Goal: Task Accomplishment & Management: Complete application form

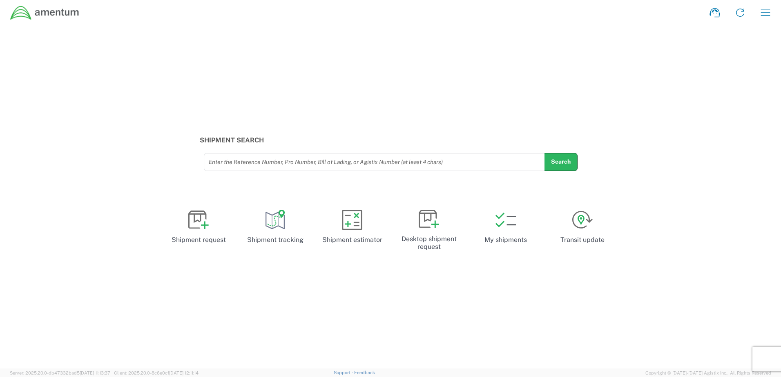
click at [61, 10] on img at bounding box center [45, 12] width 70 height 15
click at [33, 11] on img at bounding box center [45, 12] width 70 height 15
click at [749, 12] on link at bounding box center [740, 13] width 20 height 20
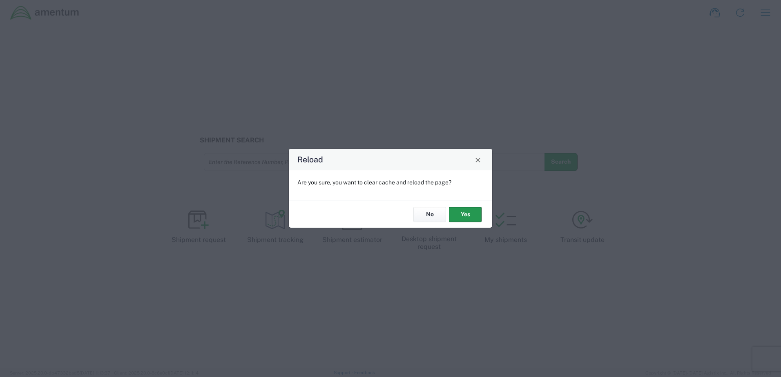
click at [454, 210] on button "Yes" at bounding box center [465, 214] width 33 height 15
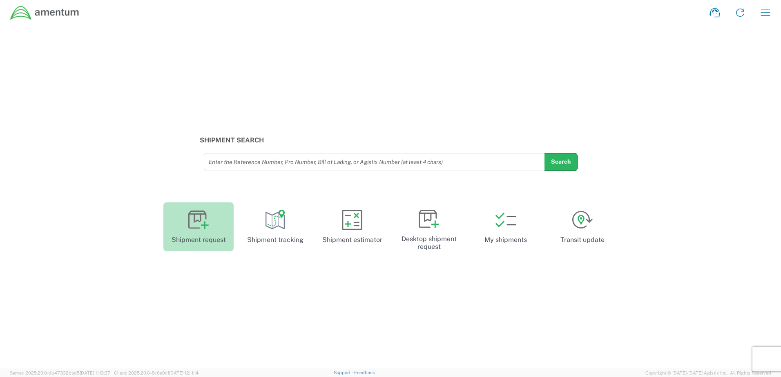
click at [214, 233] on link "Shipment request" at bounding box center [198, 226] width 70 height 49
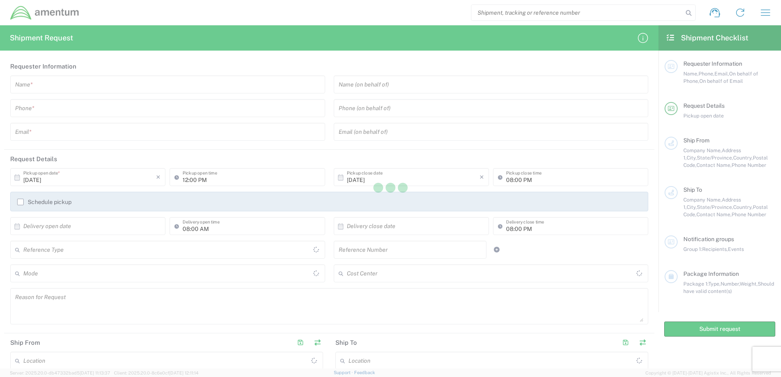
type input "[GEOGRAPHIC_DATA]"
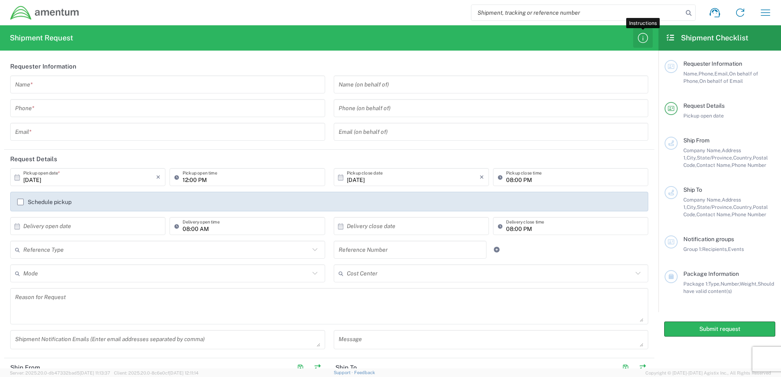
click at [636, 36] on icon "button" at bounding box center [642, 37] width 13 height 13
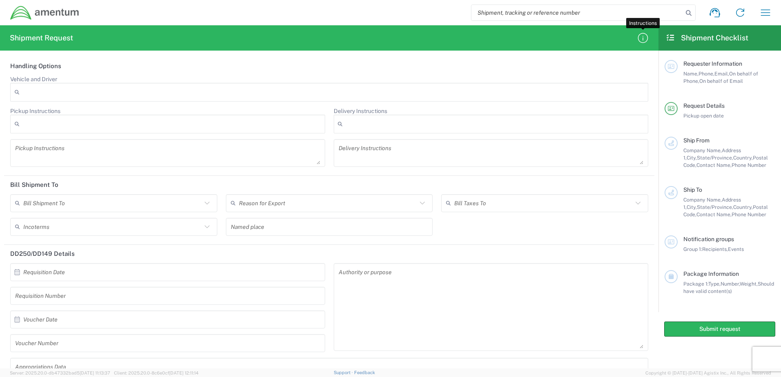
scroll to position [868, 0]
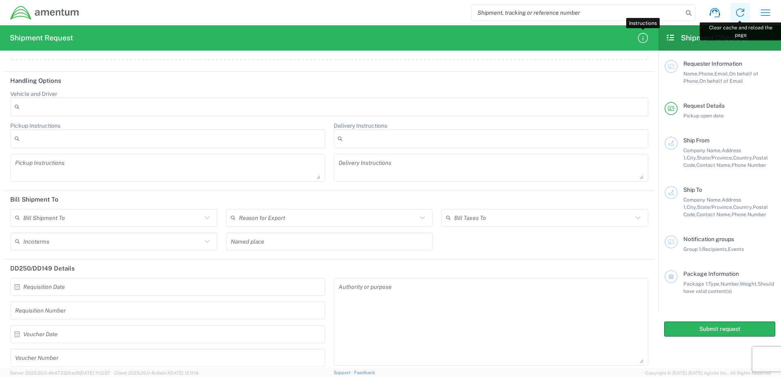
click at [749, 15] on link at bounding box center [740, 13] width 20 height 20
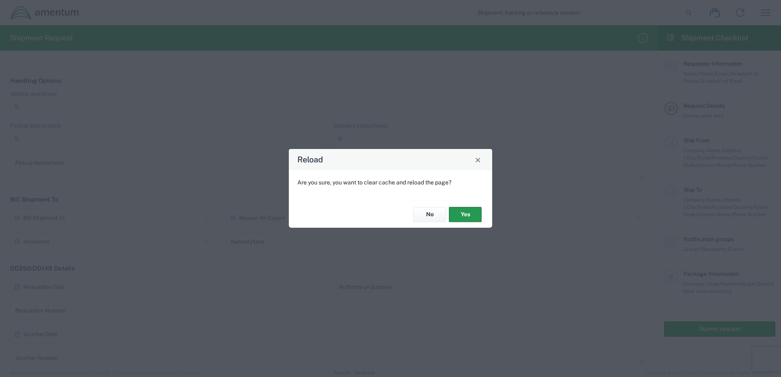
click at [450, 216] on button "Yes" at bounding box center [465, 214] width 33 height 15
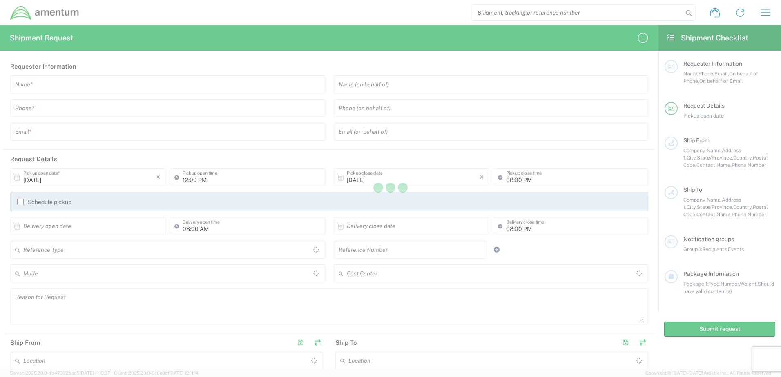
type input "[GEOGRAPHIC_DATA]"
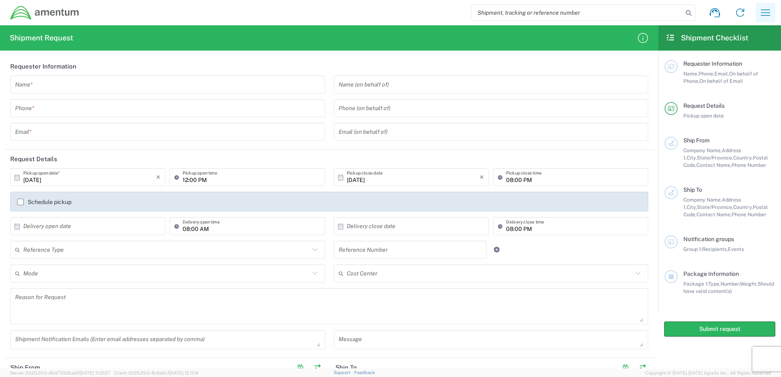
click at [768, 11] on icon "button" at bounding box center [765, 12] width 13 height 13
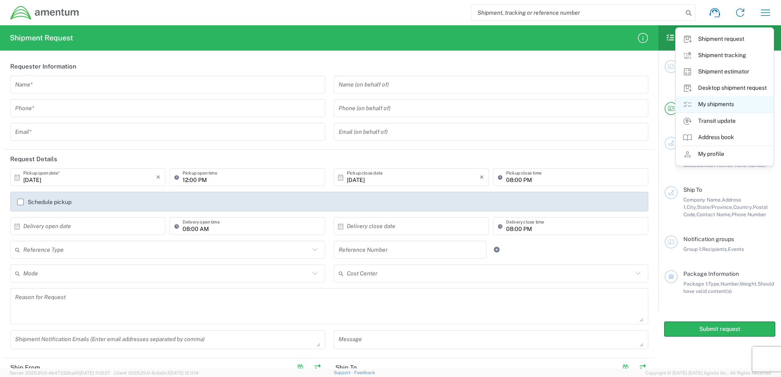
click at [733, 98] on link "My shipments" at bounding box center [724, 104] width 97 height 16
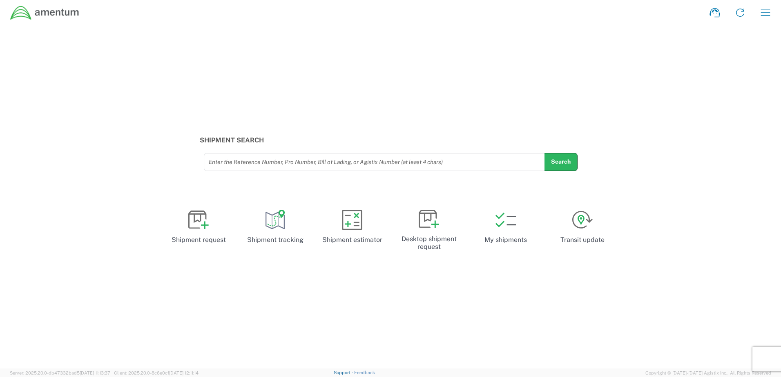
click at [354, 373] on link "Support" at bounding box center [344, 372] width 20 height 5
click at [247, 227] on link "Shipment tracking" at bounding box center [275, 226] width 70 height 49
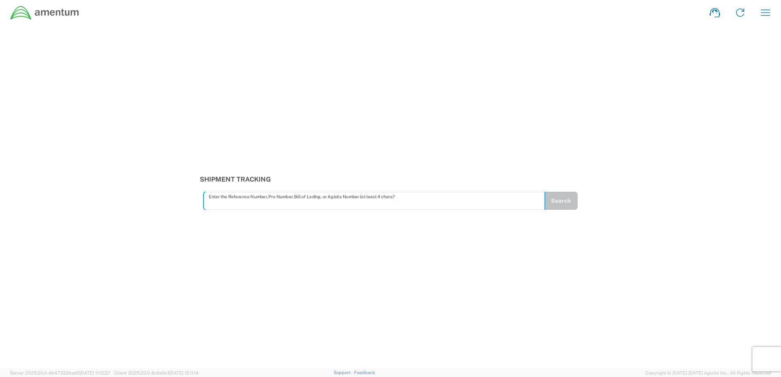
click at [303, 202] on input "text" at bounding box center [374, 201] width 331 height 14
type input "57035384"
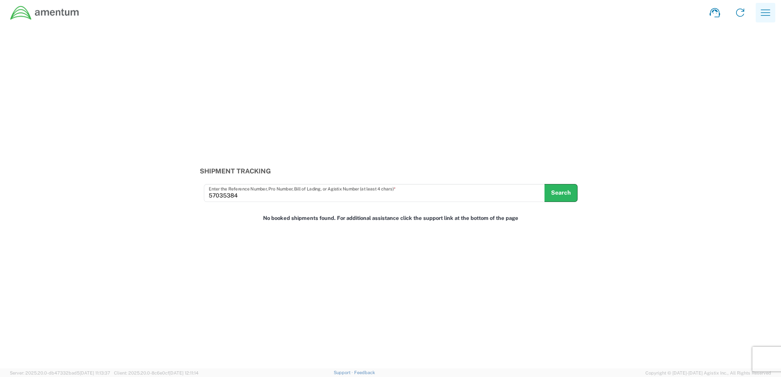
click at [768, 13] on icon "button" at bounding box center [765, 12] width 13 height 13
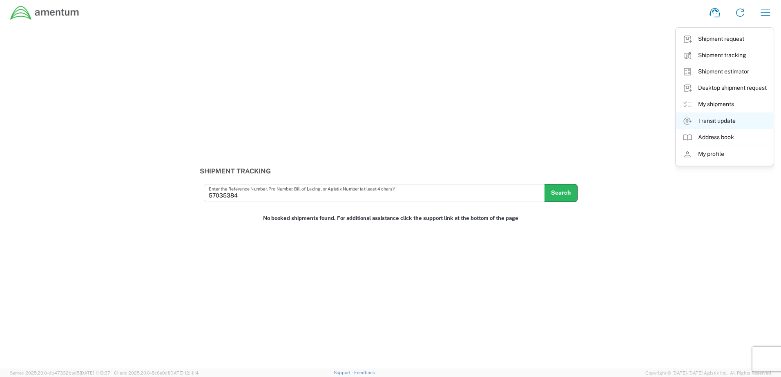
click at [724, 120] on link "Transit update" at bounding box center [724, 121] width 97 height 16
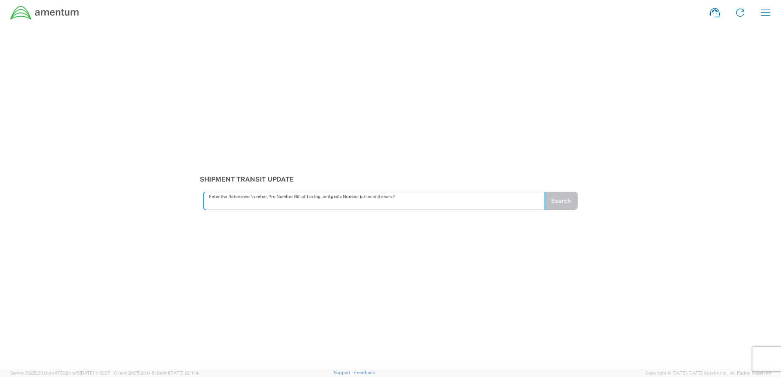
click at [55, 12] on img at bounding box center [45, 12] width 70 height 15
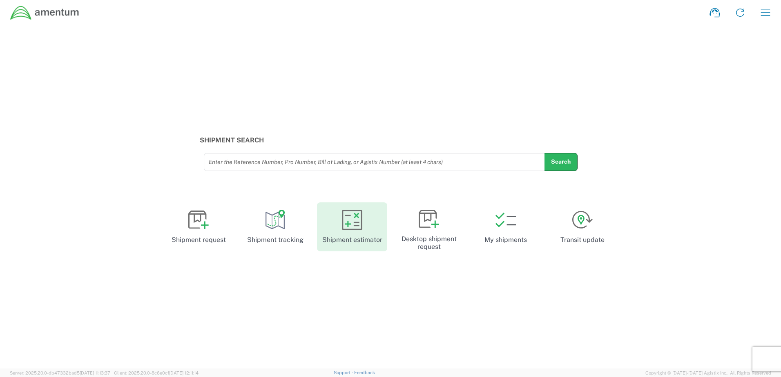
click at [360, 235] on link "Shipment estimator" at bounding box center [352, 226] width 70 height 49
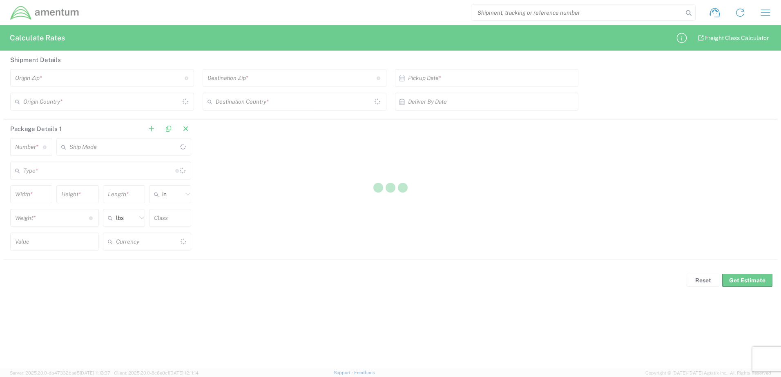
type input "US Dollar"
type input "[GEOGRAPHIC_DATA]"
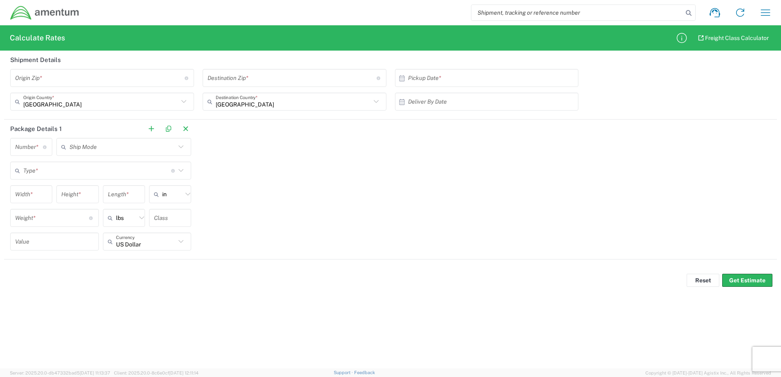
click at [146, 72] on input "undefined" at bounding box center [99, 78] width 169 height 14
type input "78230"
click at [234, 84] on input "undefined" at bounding box center [291, 78] width 169 height 14
type input "92055"
click at [478, 77] on input "text" at bounding box center [488, 78] width 161 height 14
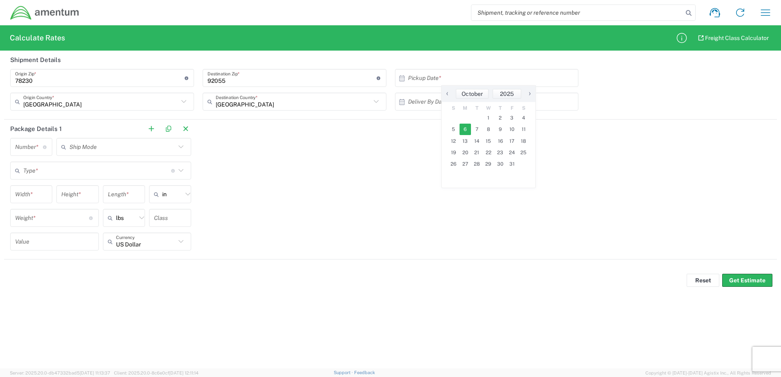
click at [463, 128] on span "6" at bounding box center [465, 129] width 12 height 11
type input "[DATE]"
click at [451, 101] on input "text" at bounding box center [488, 102] width 161 height 14
click at [514, 151] on span "10" at bounding box center [512, 152] width 12 height 11
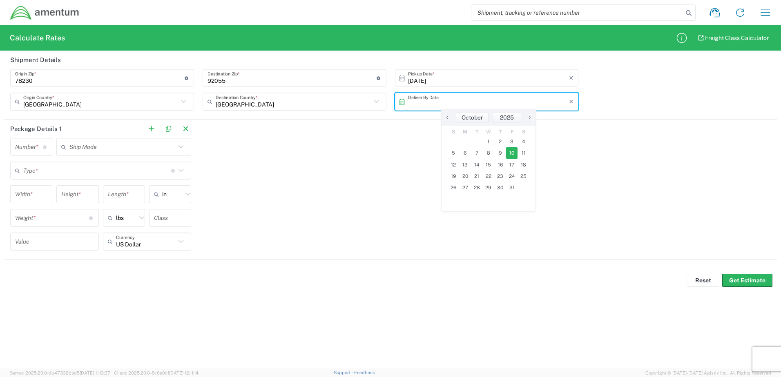
type input "[DATE]"
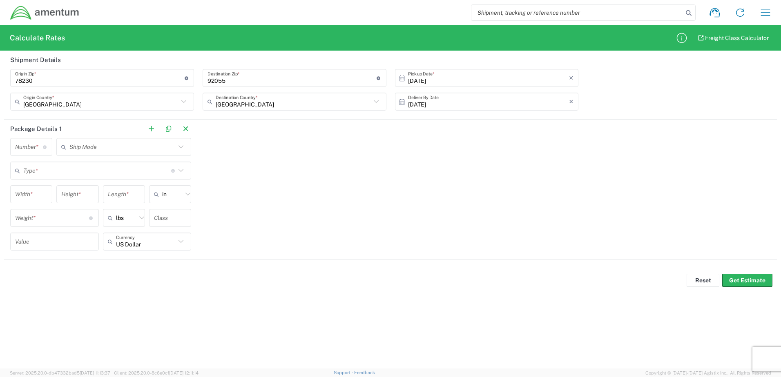
click at [24, 153] on input "number" at bounding box center [29, 147] width 28 height 14
type input "1"
click at [136, 173] on input "text" at bounding box center [97, 171] width 148 height 14
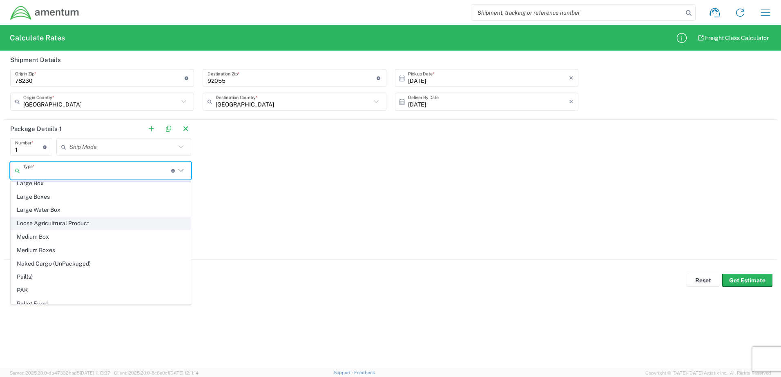
scroll to position [286, 0]
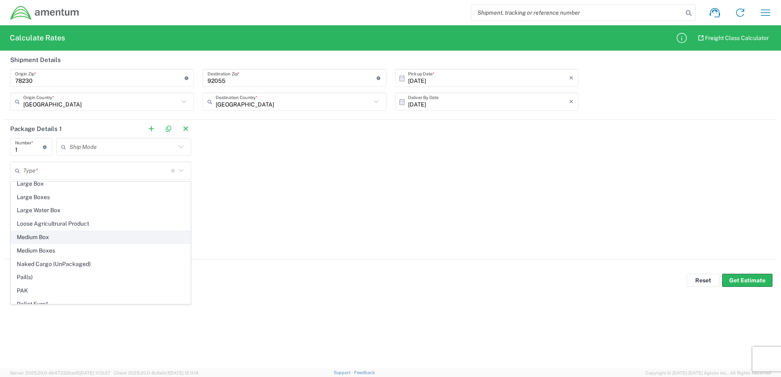
click at [77, 238] on span "Medium Box" at bounding box center [100, 237] width 179 height 13
type input "Medium Box"
type input "11.5"
type input "2.5"
type input "13"
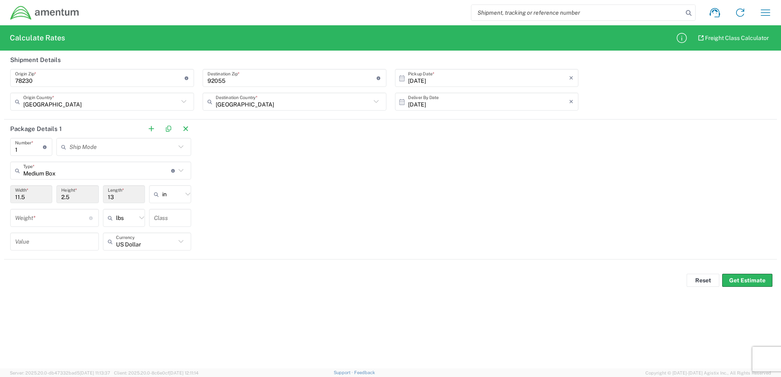
click at [73, 212] on input "number" at bounding box center [52, 218] width 74 height 14
type input "5"
click at [294, 254] on div "Package Details 1 1 Number * Number of packages of specified package type and d…" at bounding box center [390, 190] width 772 height 140
click at [72, 244] on input "number" at bounding box center [54, 242] width 79 height 14
type input "300"
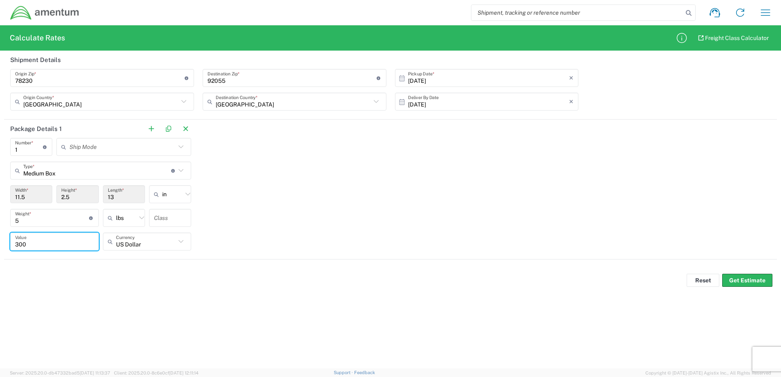
drag, startPoint x: 387, startPoint y: 199, endPoint x: 393, endPoint y: 205, distance: 7.8
click at [392, 202] on div "Package Details 1 1 Number * Number of packages of specified package type and d…" at bounding box center [390, 190] width 772 height 140
click at [759, 273] on div "Reset Get Estimate" at bounding box center [390, 280] width 781 height 24
click at [759, 278] on button "Get Estimate" at bounding box center [747, 280] width 50 height 13
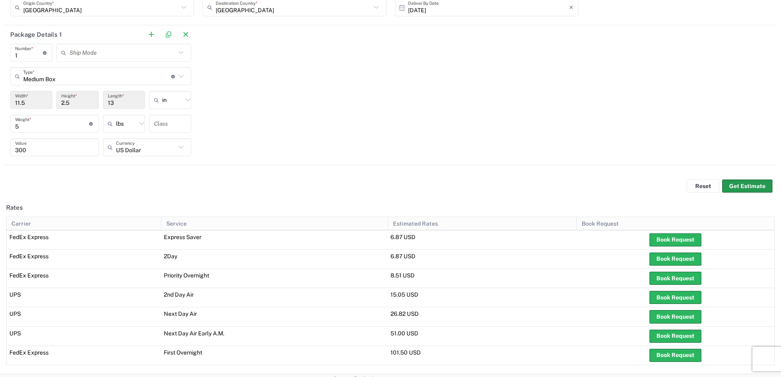
scroll to position [100, 0]
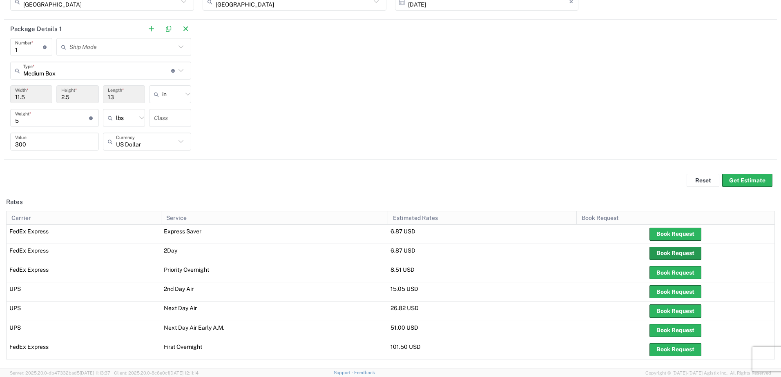
click at [667, 253] on button "Book Request" at bounding box center [675, 253] width 52 height 13
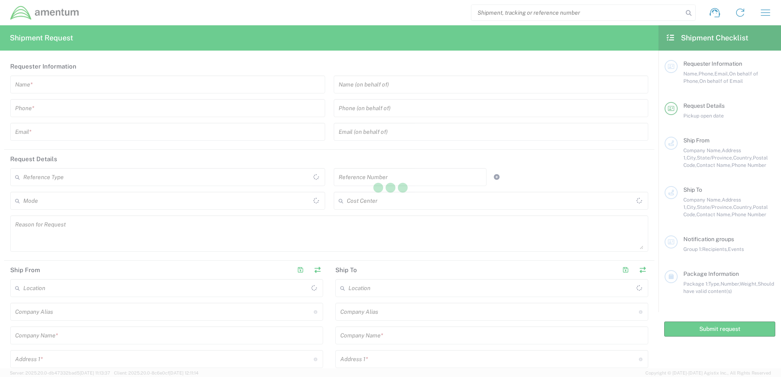
type textarea "Carrier FedEx Express, 2Day"
type input "78230"
type input "92055"
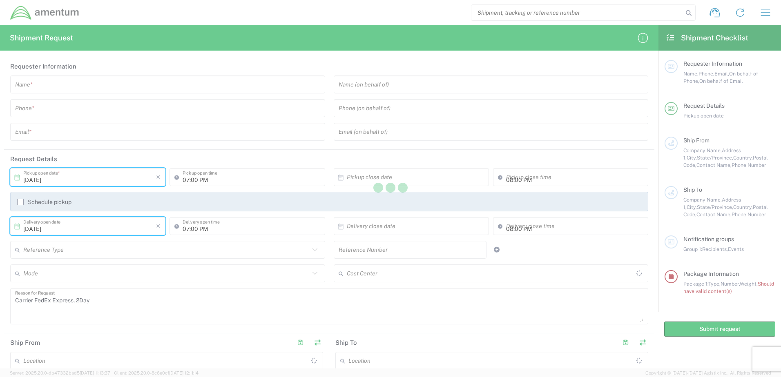
type input "[GEOGRAPHIC_DATA]"
type input "Medium Box"
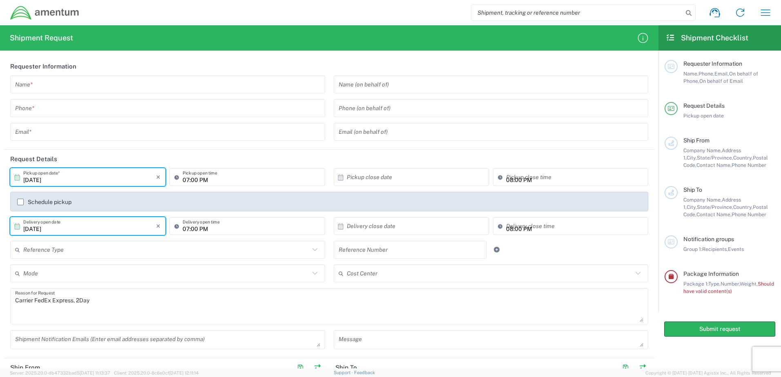
click at [160, 73] on header "Requester Information" at bounding box center [329, 66] width 650 height 18
click at [174, 88] on input "text" at bounding box center [167, 85] width 305 height 14
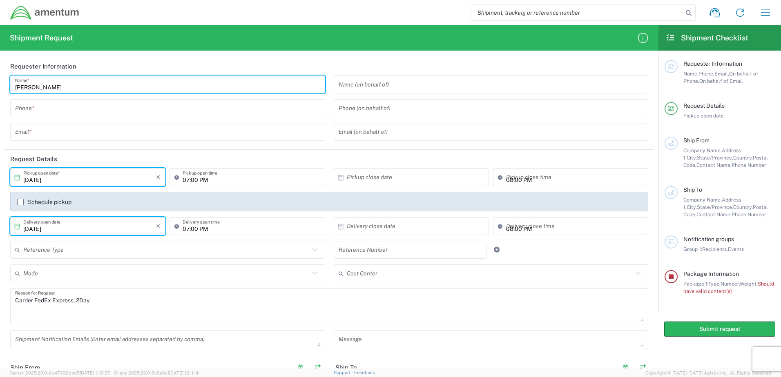
type input "[PERSON_NAME]"
click at [183, 111] on input "tel" at bounding box center [167, 108] width 305 height 14
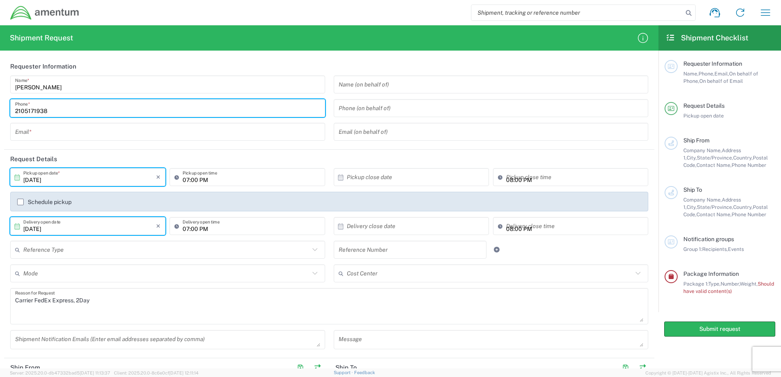
type input "2105171938"
click at [205, 136] on input "text" at bounding box center [167, 132] width 305 height 14
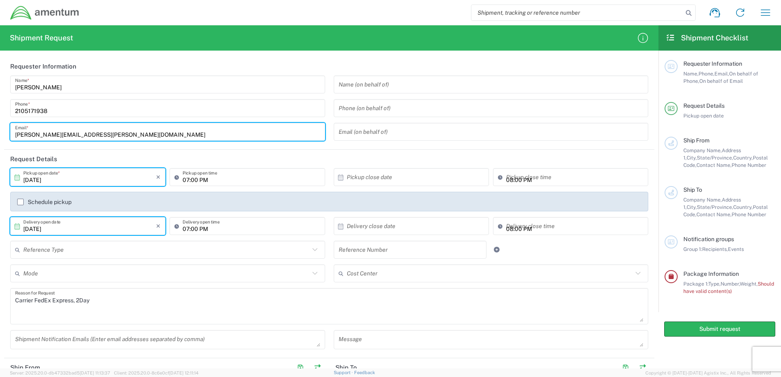
type input "[PERSON_NAME][EMAIL_ADDRESS][PERSON_NAME][DOMAIN_NAME]"
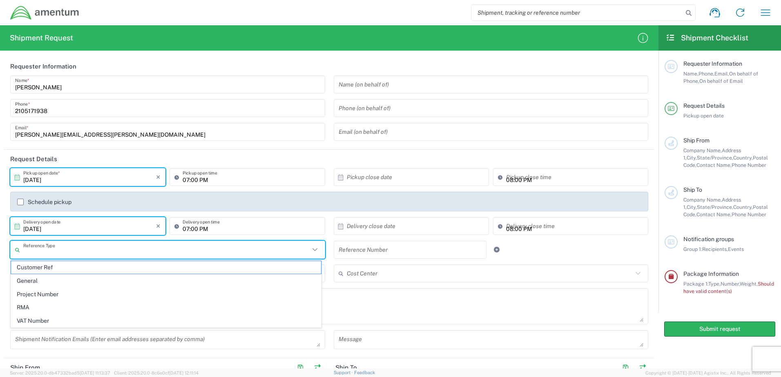
click at [301, 251] on input "text" at bounding box center [166, 250] width 286 height 14
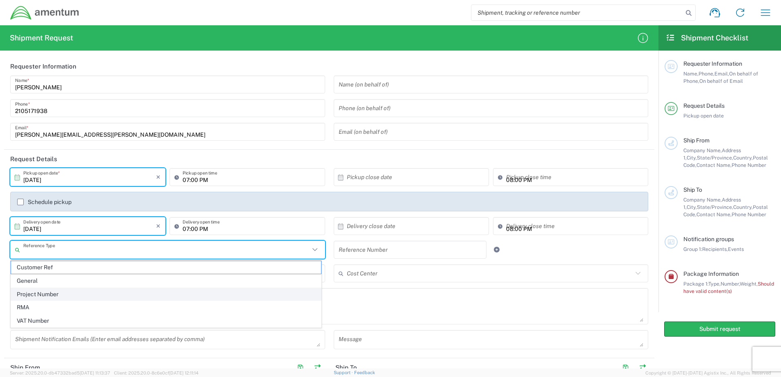
click at [74, 291] on span "Project Number" at bounding box center [166, 294] width 310 height 13
type input "Project Number"
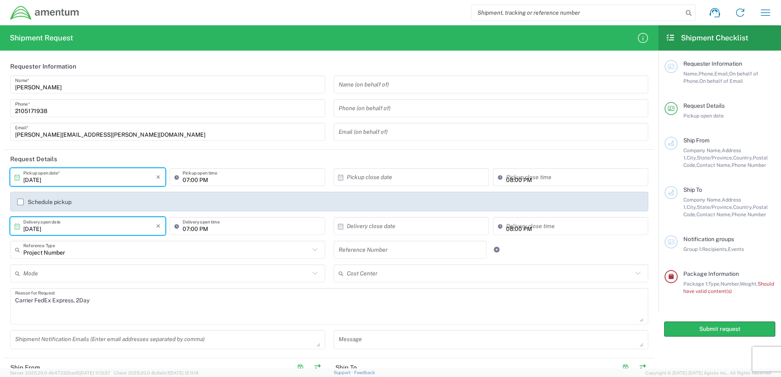
click at [366, 249] on input "text" at bounding box center [409, 250] width 143 height 14
paste input "OVHD.100143.00000"
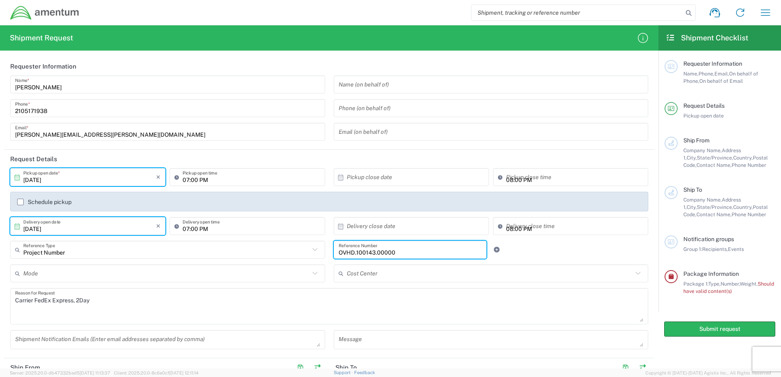
type input "OVHD.100143.00000"
click at [555, 251] on div "Project Number Reference Type Customer Ref General Project Number RMA VAT Numbe…" at bounding box center [329, 253] width 646 height 24
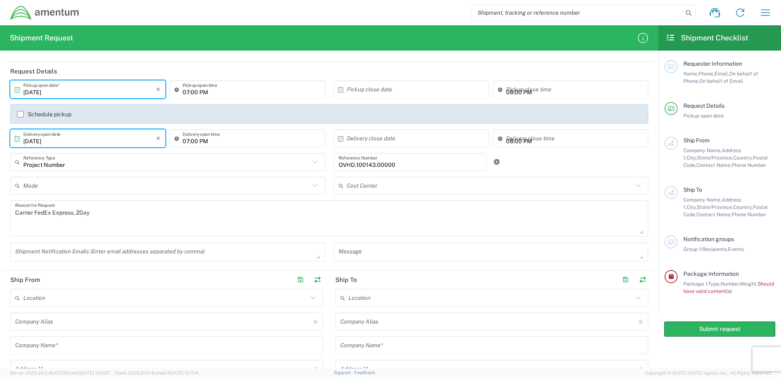
scroll to position [204, 0]
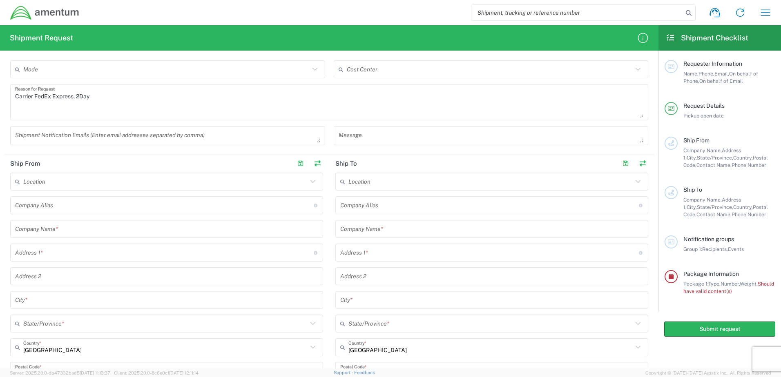
click at [92, 232] on input "text" at bounding box center [166, 229] width 303 height 14
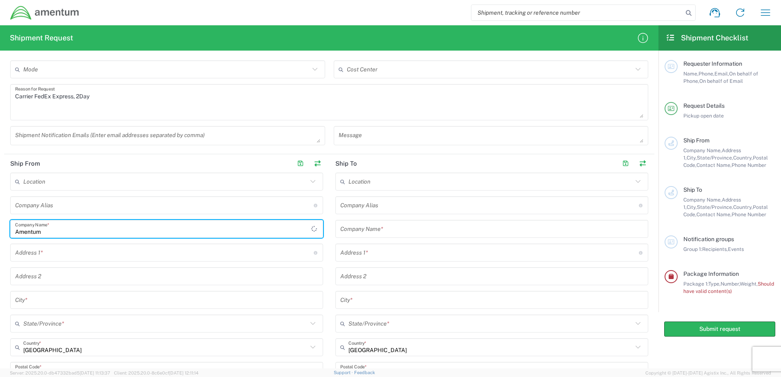
type input "Amentum"
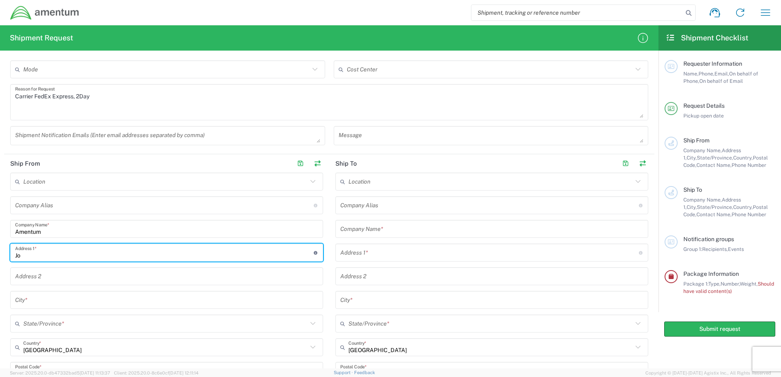
type input "J"
type input "8200 IH 10 W"
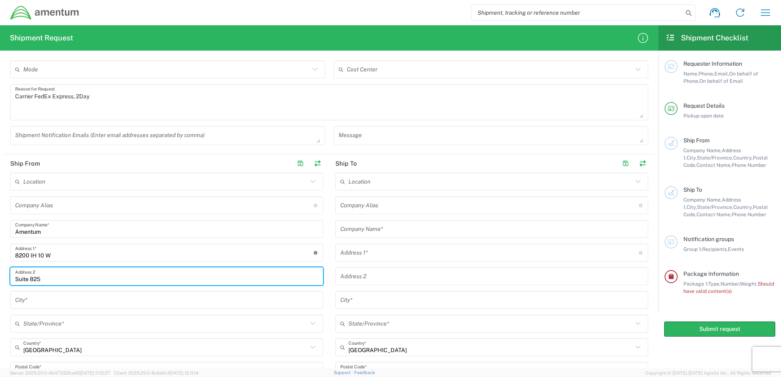
type input "Suite 825"
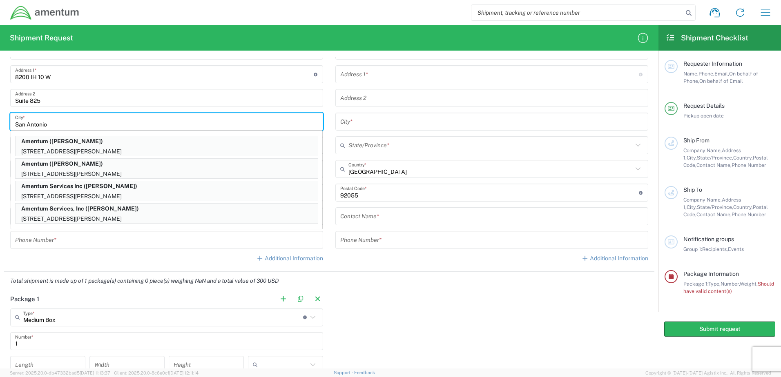
scroll to position [408, 0]
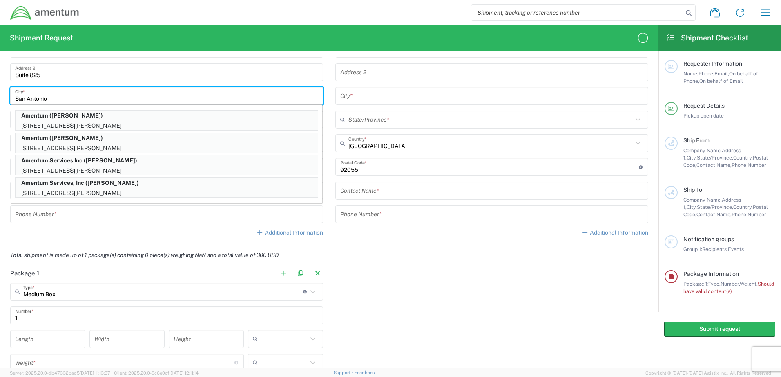
click at [145, 96] on input "San Antonio" at bounding box center [166, 96] width 303 height 14
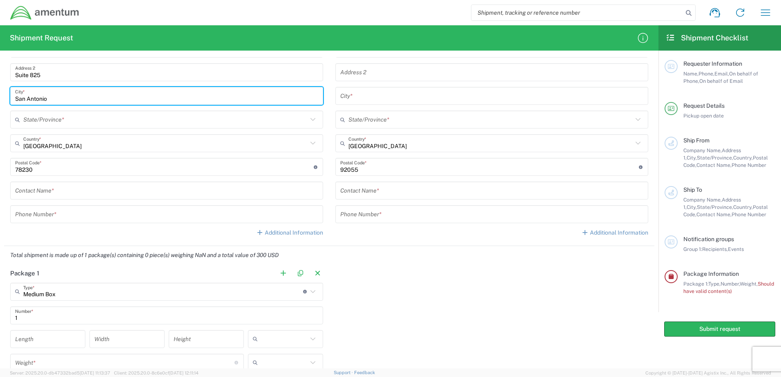
type input "San Antonio"
click at [57, 122] on input "text" at bounding box center [165, 120] width 284 height 14
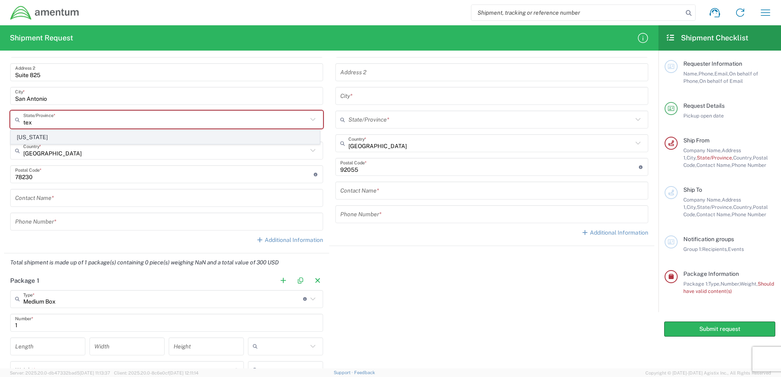
click at [46, 139] on span "[US_STATE]" at bounding box center [165, 137] width 308 height 13
type input "[US_STATE]"
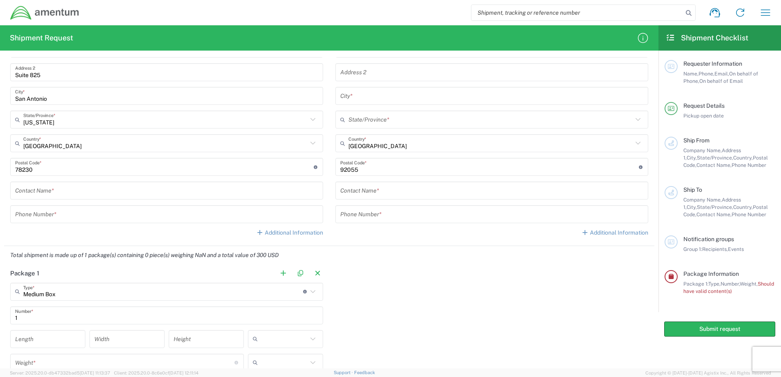
click at [60, 198] on div "Contact Name *" at bounding box center [166, 191] width 313 height 18
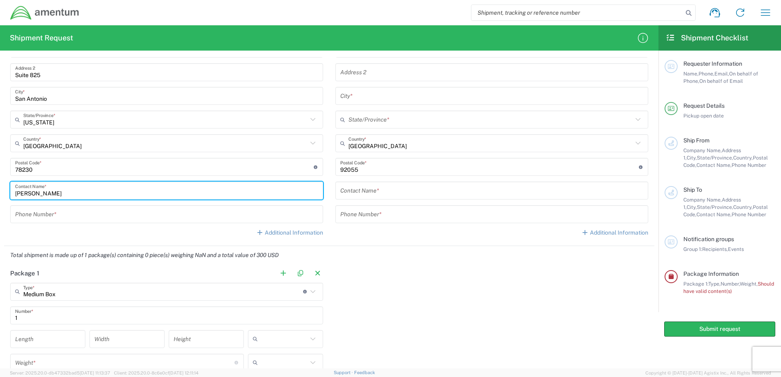
type input "[PERSON_NAME]"
click at [92, 162] on input "undefined" at bounding box center [164, 167] width 298 height 14
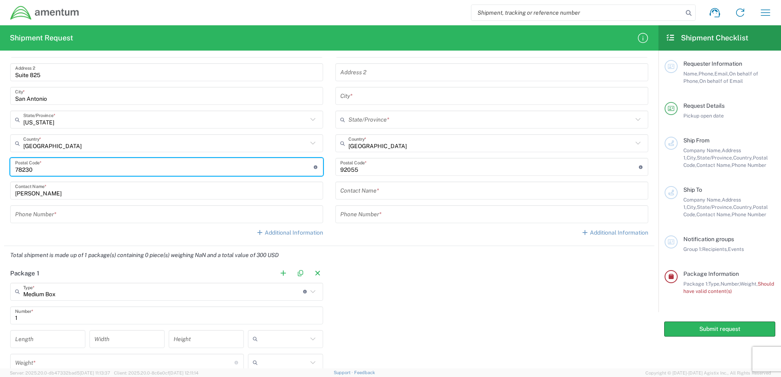
click at [93, 207] on input "tel" at bounding box center [166, 214] width 303 height 14
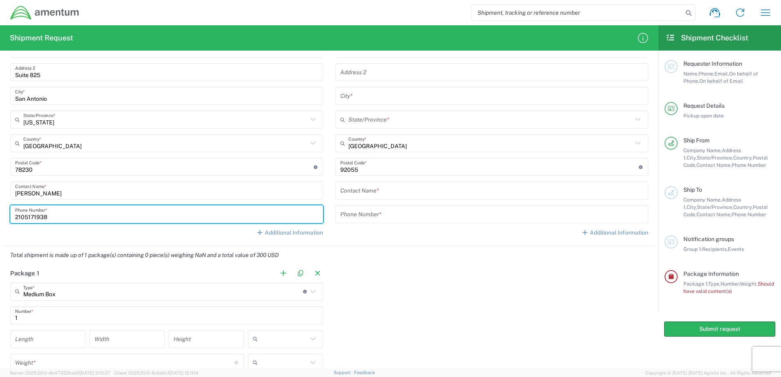
type input "2105171938"
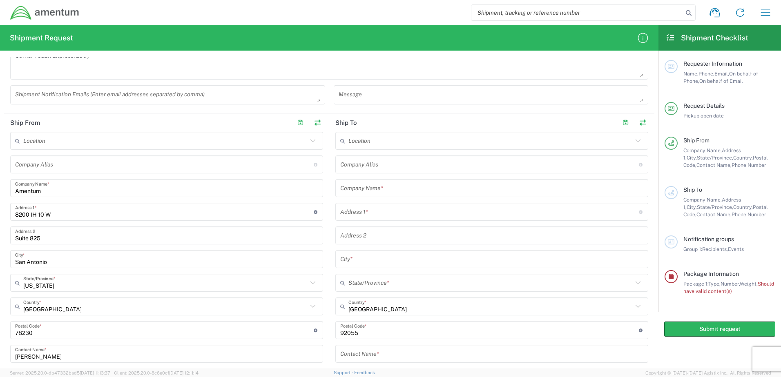
scroll to position [122, 0]
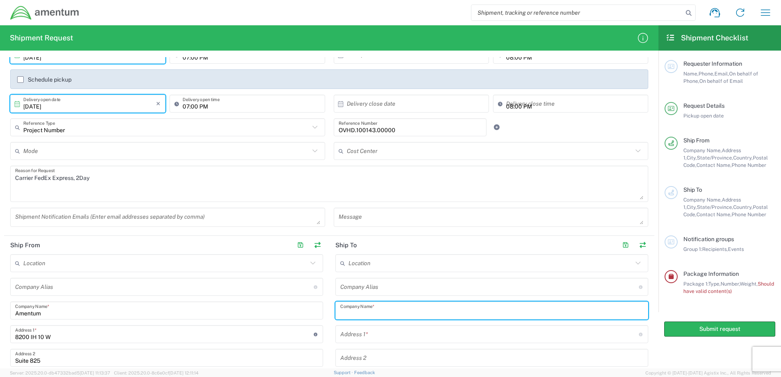
click at [399, 306] on input "text" at bounding box center [491, 311] width 303 height 14
type input "Amentum"
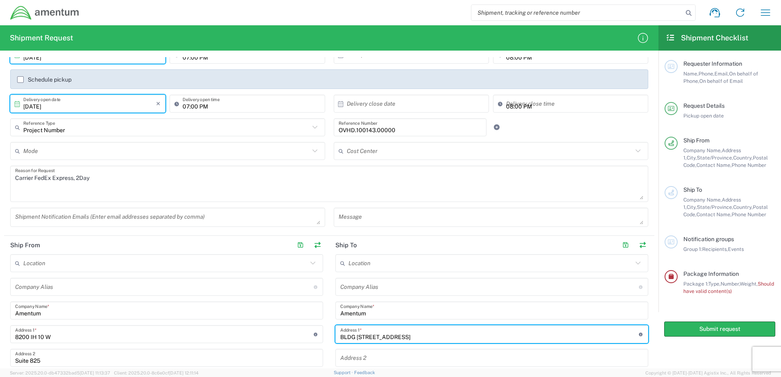
scroll to position [286, 0]
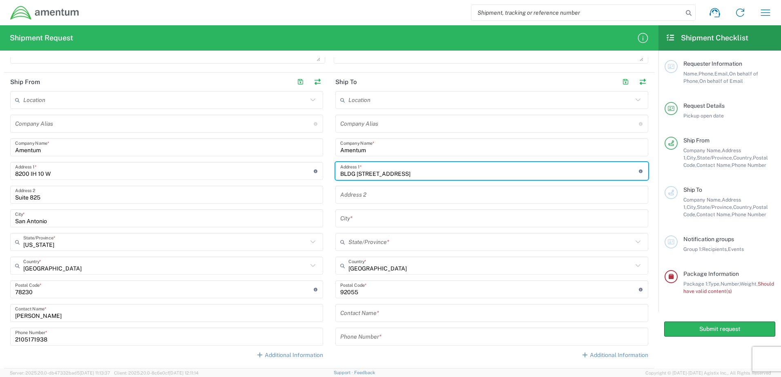
type input "BLDG 33608 E Street"
click at [376, 216] on input "text" at bounding box center [491, 218] width 303 height 14
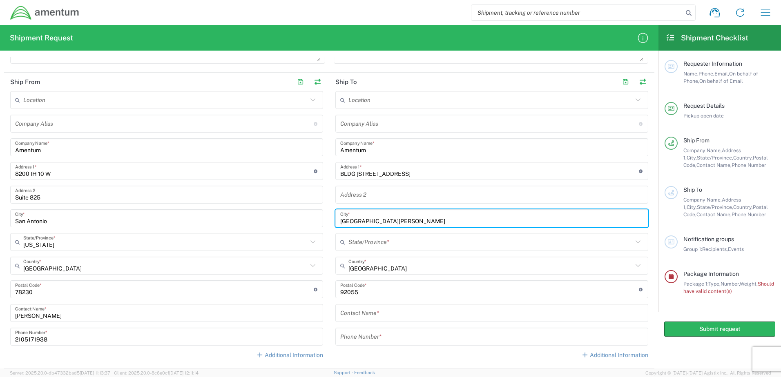
type input "Camp Pendleton"
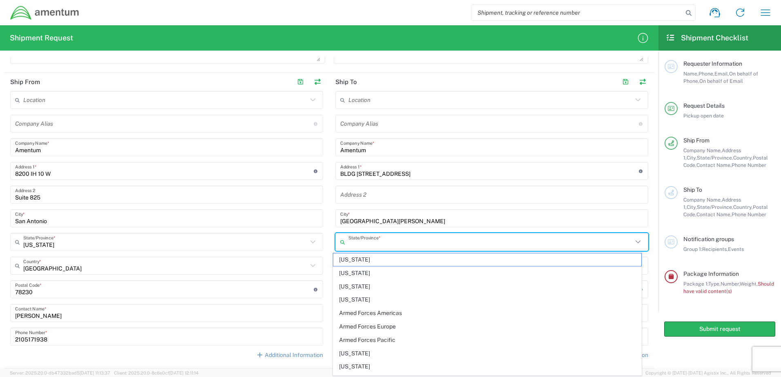
click at [376, 240] on input "text" at bounding box center [490, 242] width 284 height 14
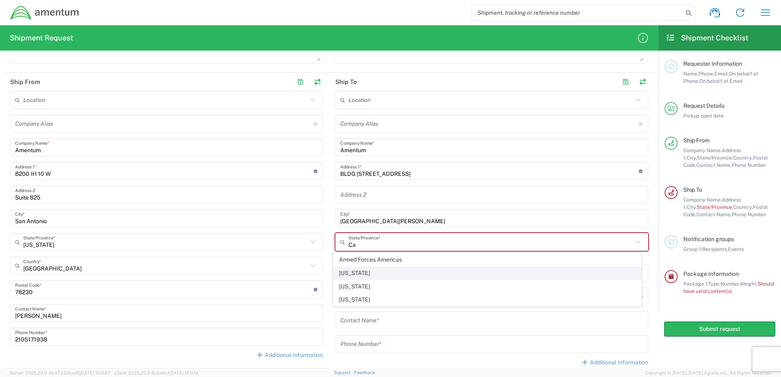
click at [374, 269] on span "[US_STATE]" at bounding box center [487, 273] width 308 height 13
type input "[US_STATE]"
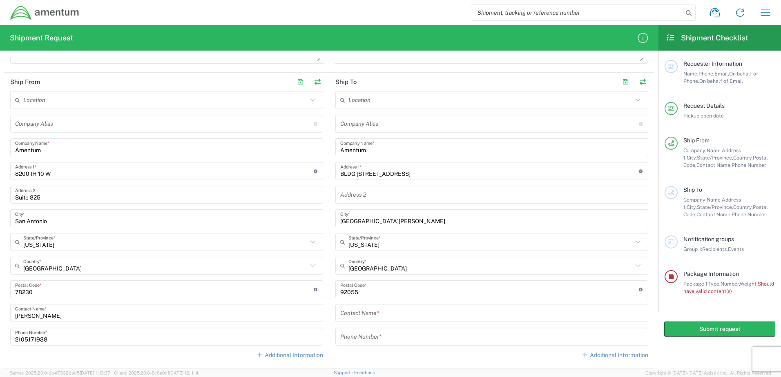
click at [378, 316] on input "text" at bounding box center [491, 313] width 303 height 14
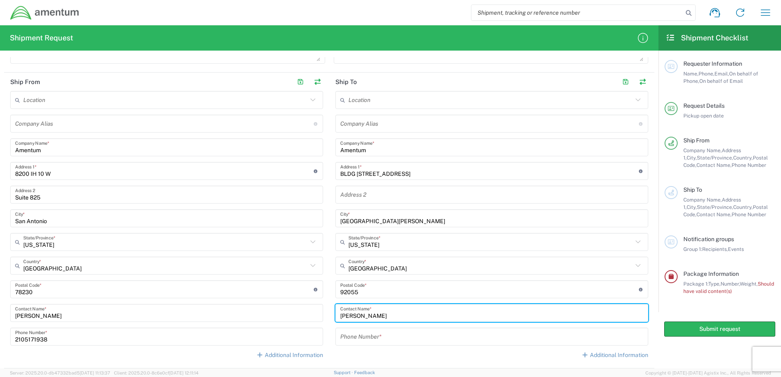
type input "Joseluis Castaneda"
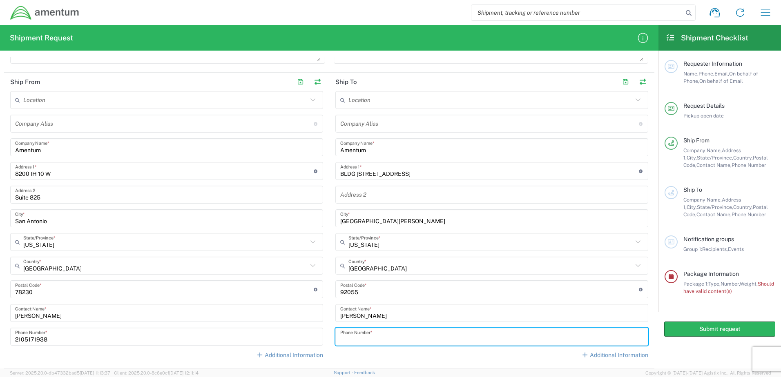
click at [410, 341] on input "tel" at bounding box center [491, 337] width 303 height 14
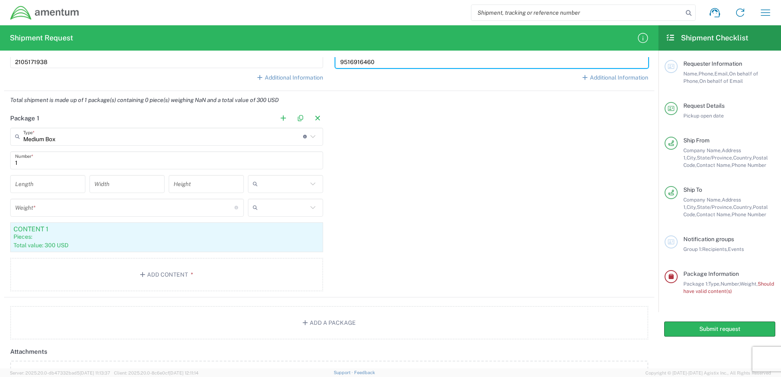
scroll to position [572, 0]
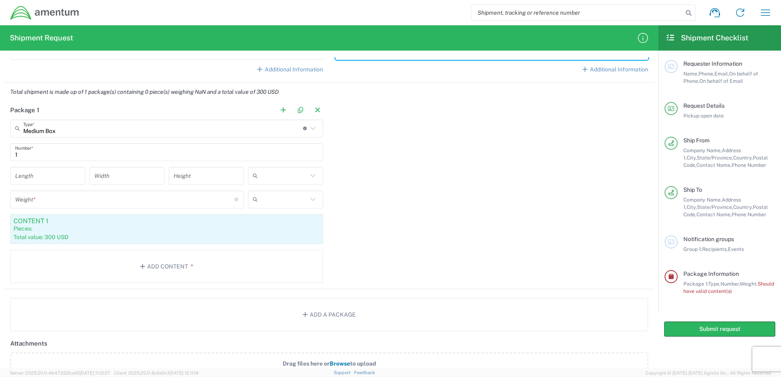
type input "9516916460"
click at [82, 202] on input "number" at bounding box center [124, 199] width 219 height 14
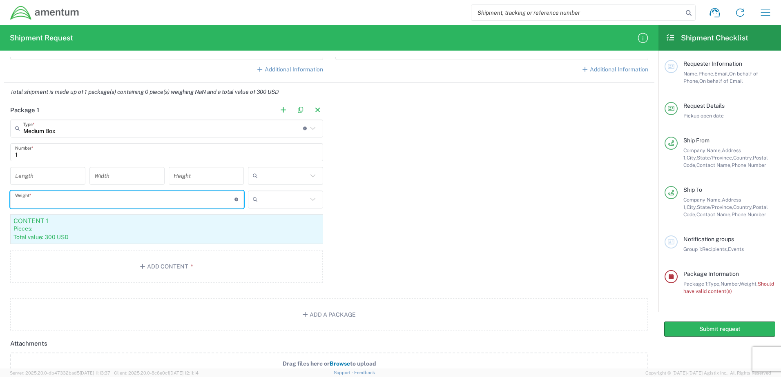
click at [65, 179] on input "number" at bounding box center [47, 176] width 65 height 14
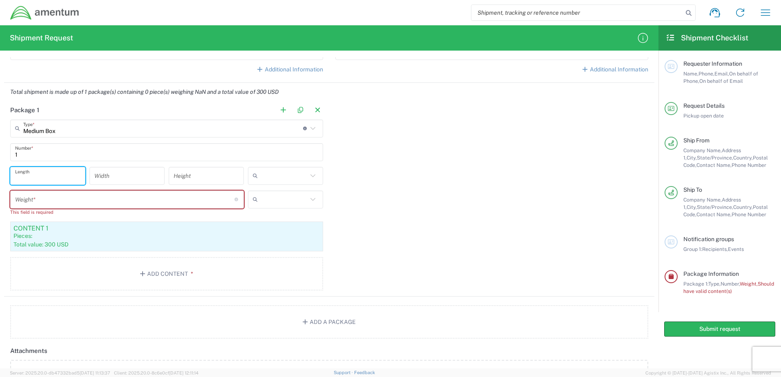
click at [74, 201] on input "number" at bounding box center [124, 199] width 219 height 14
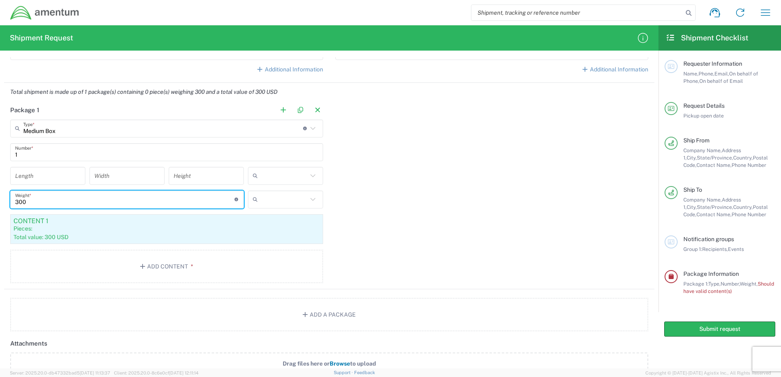
type input "300"
click at [430, 274] on div "Package 1 Medium Box Type * Material used to package goods Medium Box Bale(s) B…" at bounding box center [329, 195] width 650 height 189
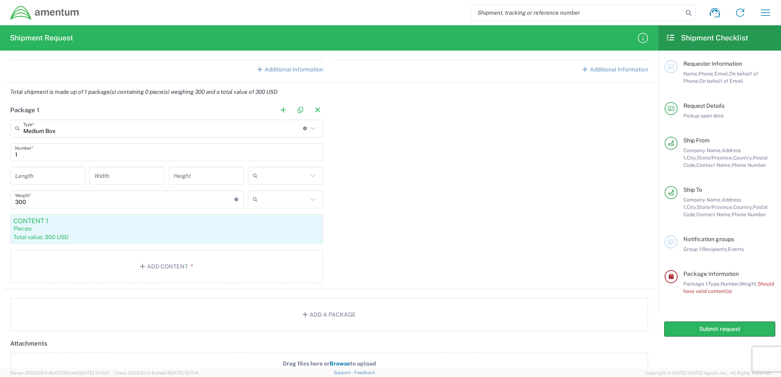
click at [73, 177] on input "number" at bounding box center [47, 176] width 65 height 14
click at [215, 175] on input "number" at bounding box center [206, 176] width 65 height 14
click at [315, 178] on icon at bounding box center [312, 176] width 11 height 11
click at [283, 224] on span "in" at bounding box center [282, 220] width 73 height 13
type input "in"
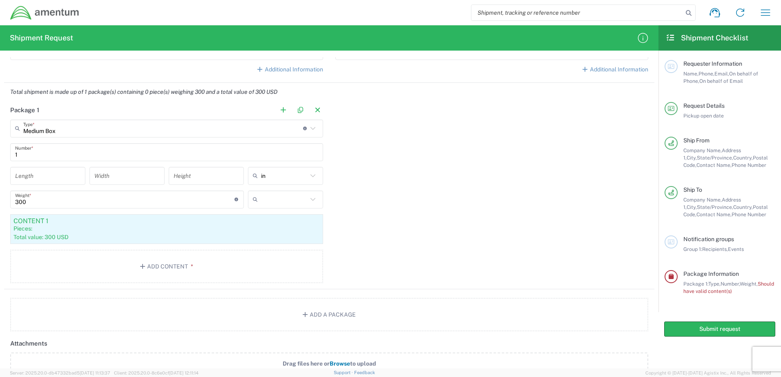
click at [171, 179] on div "Height" at bounding box center [206, 176] width 75 height 18
type input "10"
click at [131, 182] on input "number" at bounding box center [126, 176] width 65 height 14
click at [24, 181] on input "number" at bounding box center [47, 176] width 65 height 14
type input "15"
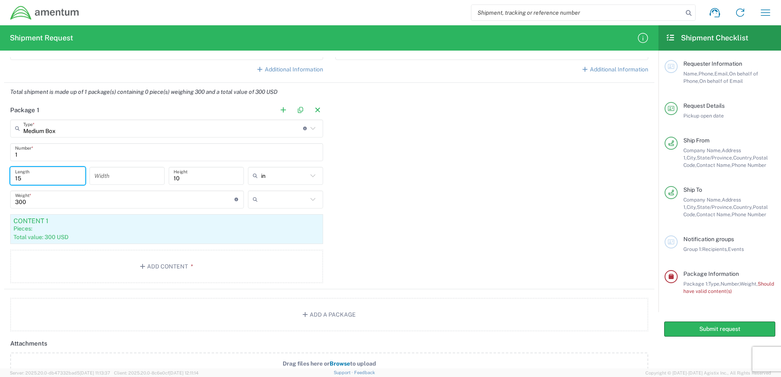
click at [109, 184] on div "Width" at bounding box center [126, 176] width 75 height 18
click at [109, 181] on input "number" at bounding box center [126, 176] width 65 height 14
type input "10"
click at [481, 250] on div "Package 1 Medium Box Type * Material used to package goods Medium Box Bale(s) B…" at bounding box center [329, 195] width 650 height 189
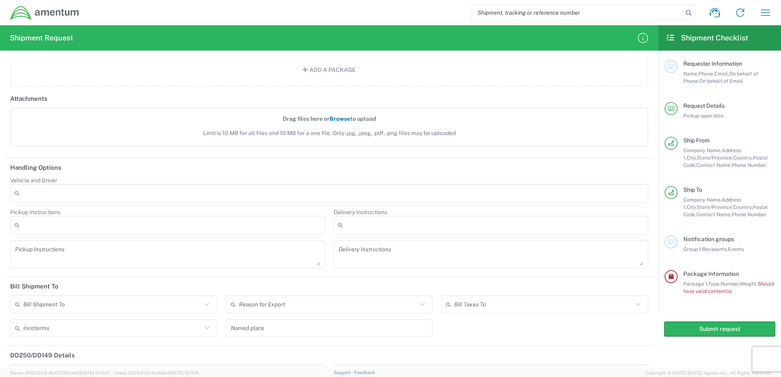
scroll to position [857, 0]
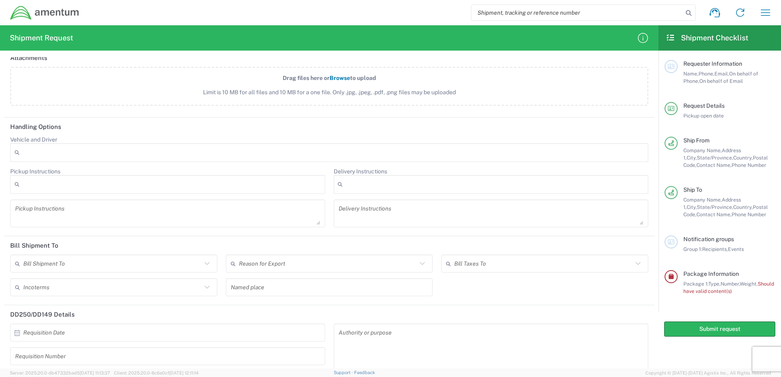
click at [205, 263] on icon at bounding box center [207, 263] width 5 height 3
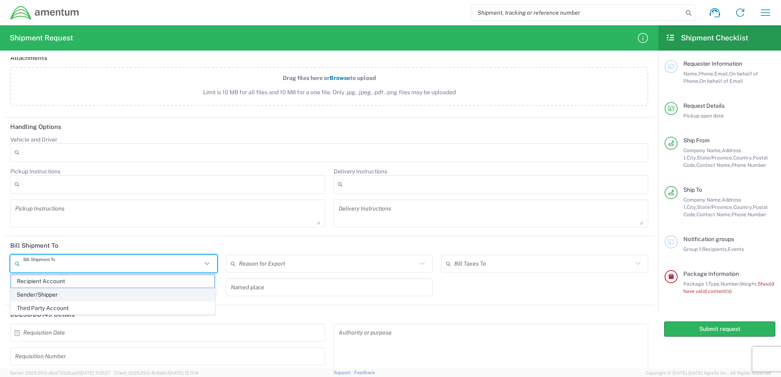
click at [100, 289] on span "Sender/Shipper" at bounding box center [112, 295] width 203 height 13
type input "Sender/Shipper"
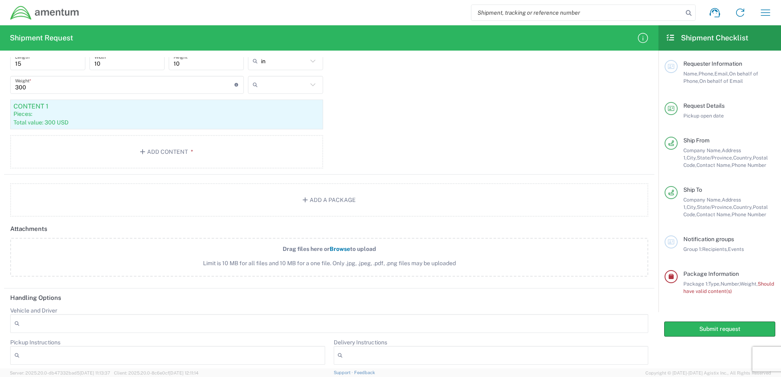
scroll to position [576, 0]
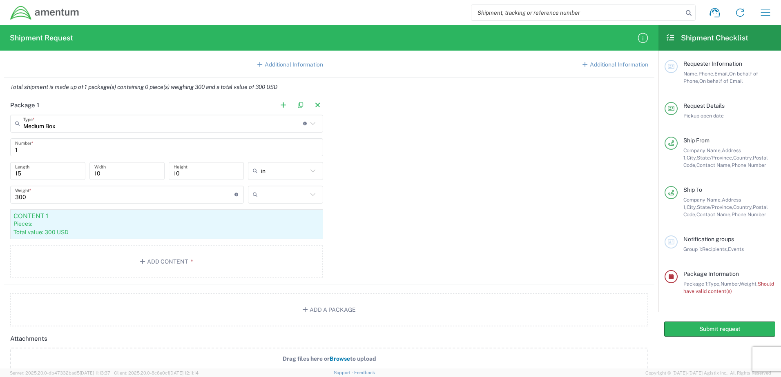
click at [462, 237] on div "Package 1 Medium Box Type * Material used to package goods Medium Box Bale(s) B…" at bounding box center [329, 190] width 650 height 189
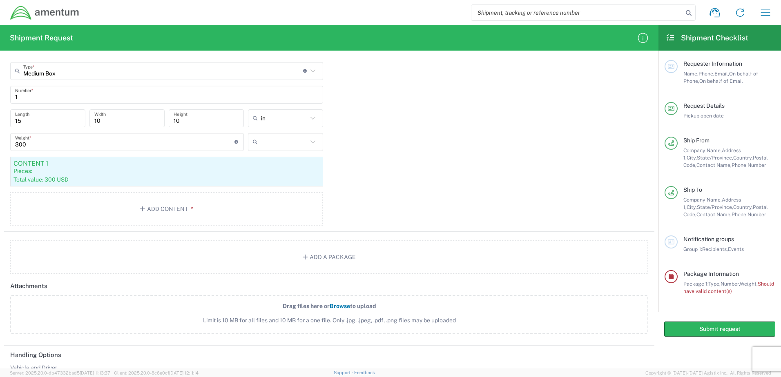
scroll to position [495, 0]
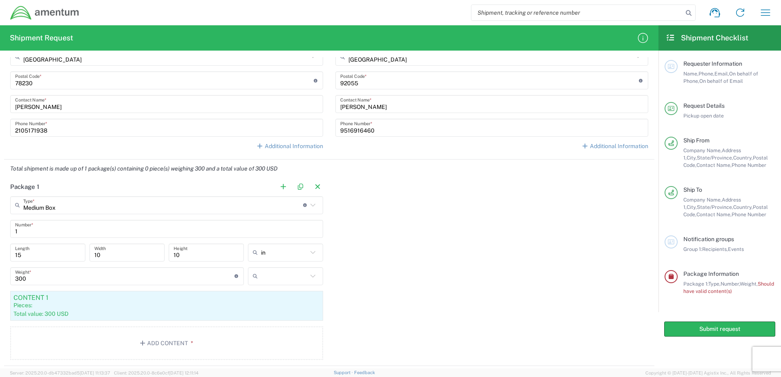
click at [283, 278] on input "text" at bounding box center [284, 276] width 47 height 13
click at [41, 285] on div "300 Weight * Total weight of package(s) in pounds or kilograms" at bounding box center [127, 279] width 238 height 24
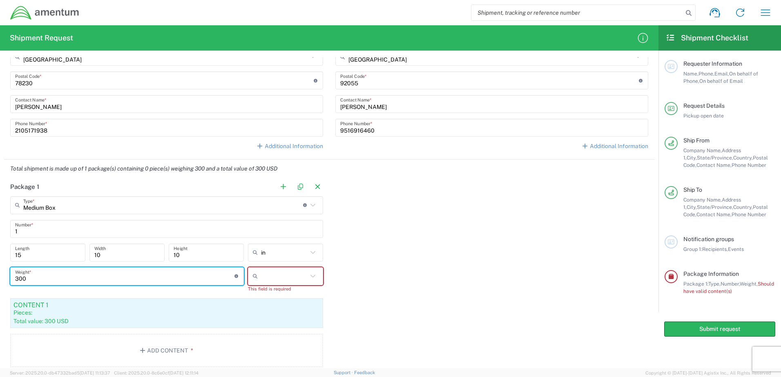
click at [41, 281] on input "300" at bounding box center [124, 276] width 219 height 14
type input "3"
type input "5"
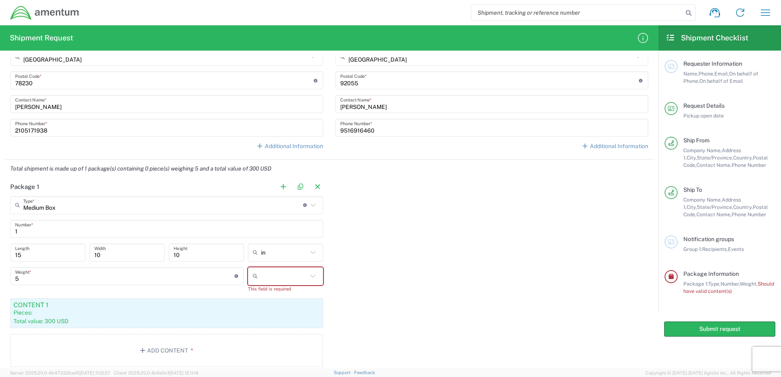
click at [316, 277] on div at bounding box center [285, 276] width 75 height 18
click at [271, 305] on span "lbs" at bounding box center [282, 307] width 73 height 13
type input "lbs"
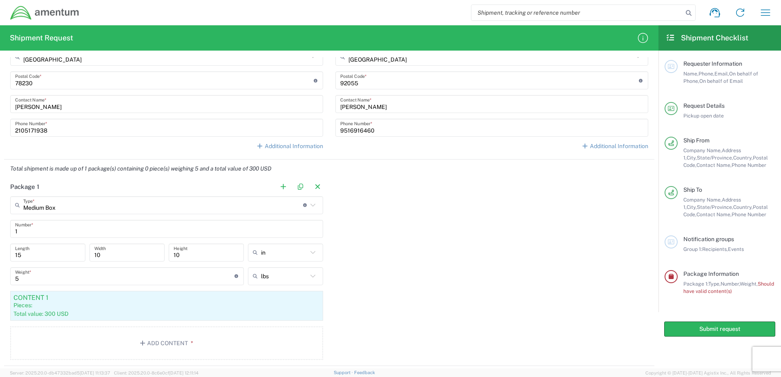
click at [392, 306] on div "Package 1 Medium Box Type * Material used to package goods Medium Box Bale(s) B…" at bounding box center [329, 272] width 650 height 189
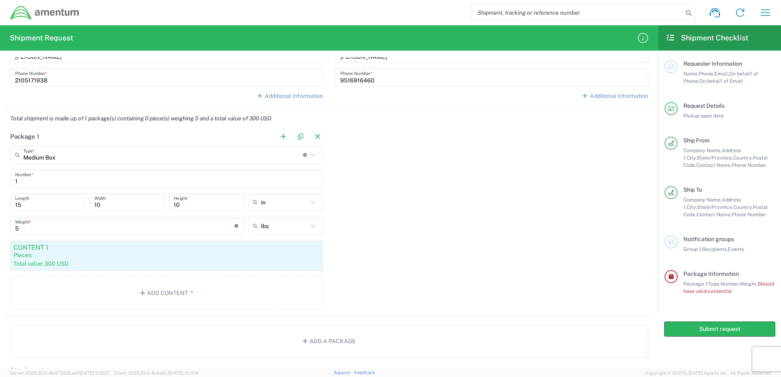
scroll to position [576, 0]
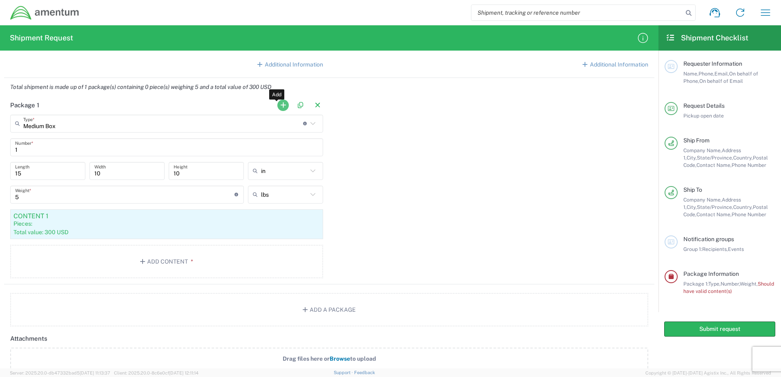
click at [277, 105] on button "button" at bounding box center [282, 105] width 11 height 11
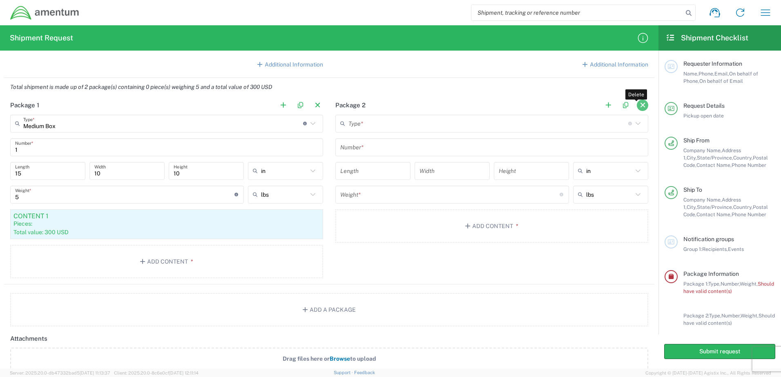
click at [638, 108] on button "button" at bounding box center [641, 105] width 11 height 11
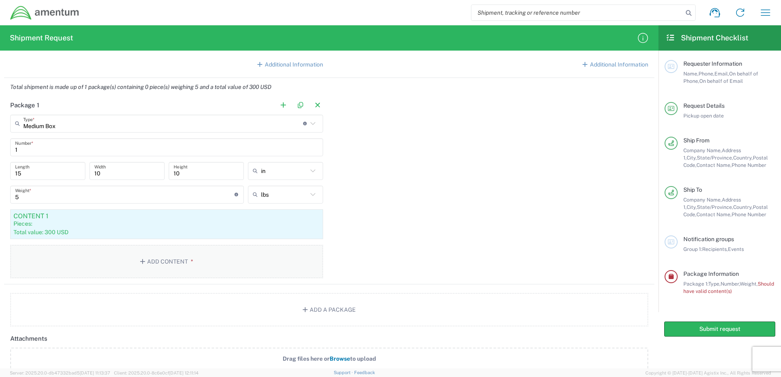
click at [162, 262] on button "Add Content *" at bounding box center [166, 261] width 313 height 33
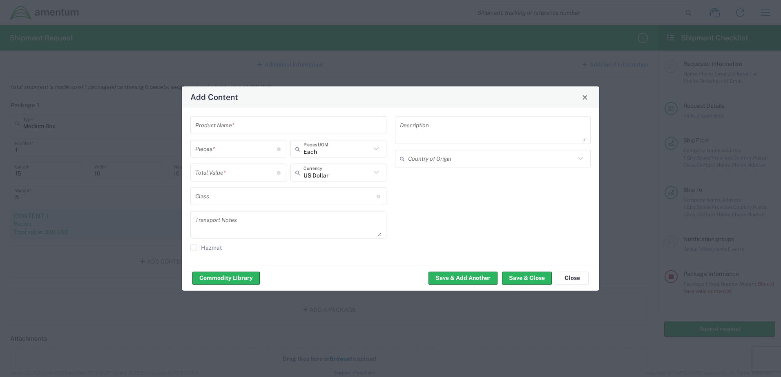
click at [250, 125] on input "text" at bounding box center [288, 125] width 186 height 14
type input "Amentum Shirts"
click at [267, 148] on input "number" at bounding box center [236, 149] width 82 height 14
type input "1"
click at [253, 171] on input "number" at bounding box center [236, 172] width 82 height 14
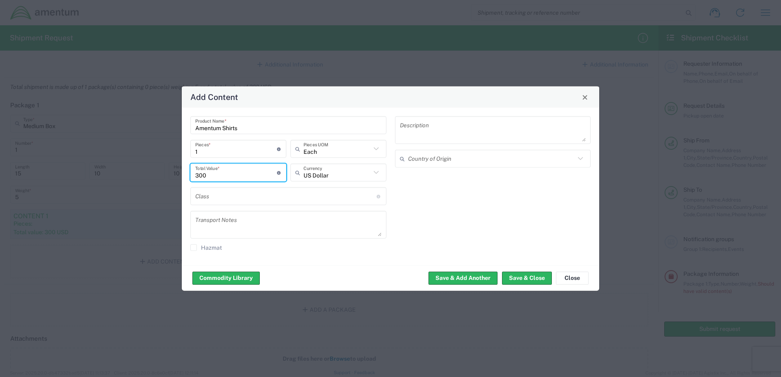
type input "300"
click at [367, 204] on div "Class 18 standardized commodity classifications indicating transportability Fre…" at bounding box center [288, 196] width 196 height 18
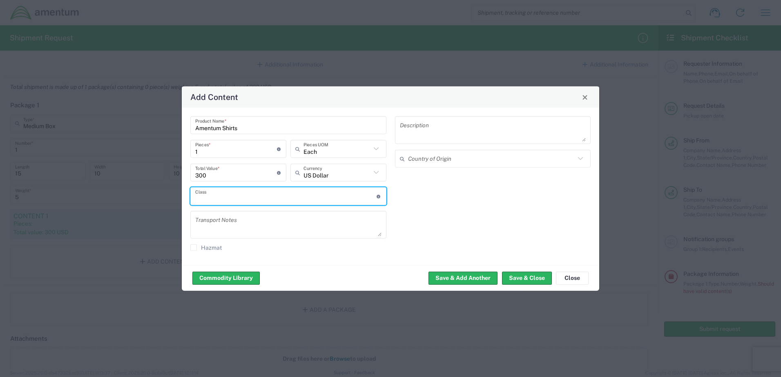
click at [375, 195] on input "text" at bounding box center [285, 196] width 181 height 14
click at [452, 210] on div "Description Country of Origin" at bounding box center [492, 186] width 205 height 140
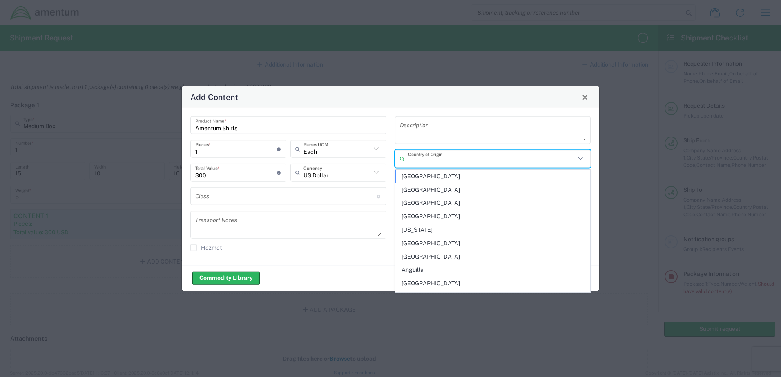
click at [569, 158] on input "text" at bounding box center [491, 158] width 167 height 14
click at [429, 105] on div "Add Content" at bounding box center [390, 97] width 417 height 21
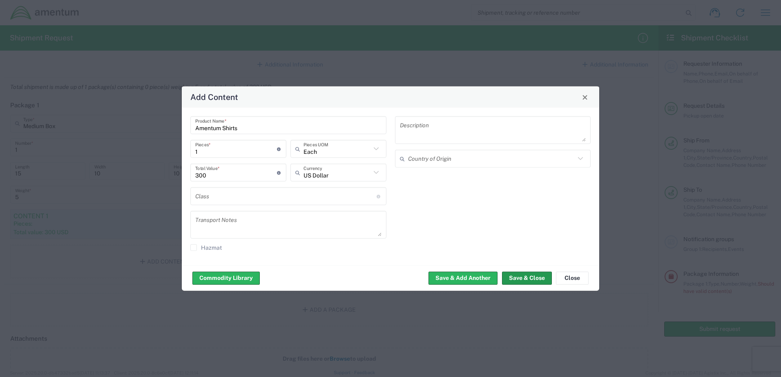
click at [523, 278] on button "Save & Close" at bounding box center [527, 277] width 50 height 13
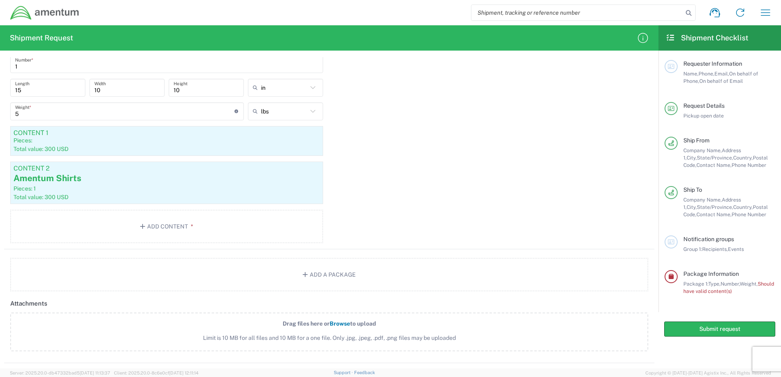
scroll to position [617, 0]
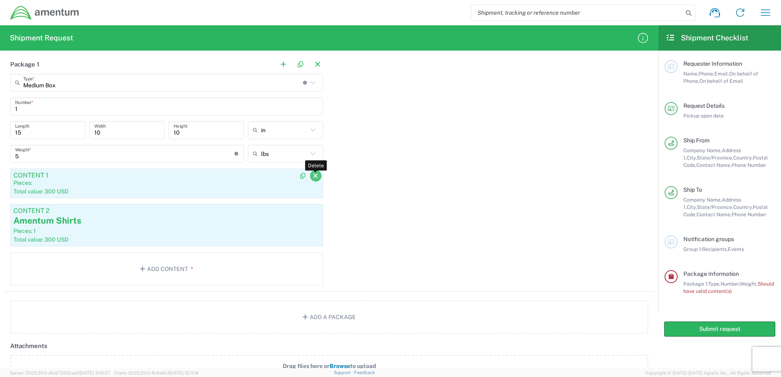
click at [312, 177] on icon "button" at bounding box center [315, 176] width 7 height 6
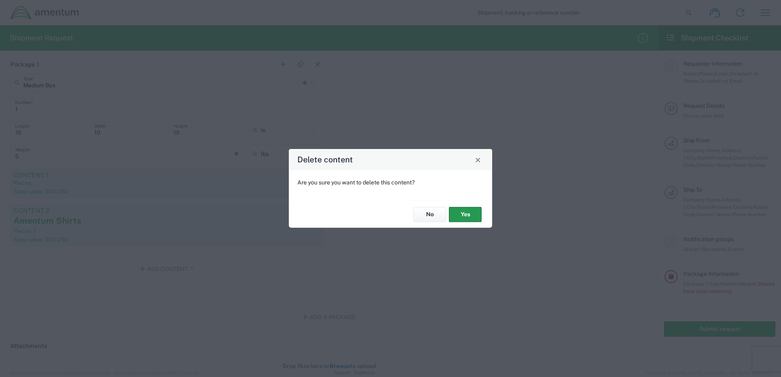
click at [470, 214] on button "Yes" at bounding box center [465, 214] width 33 height 15
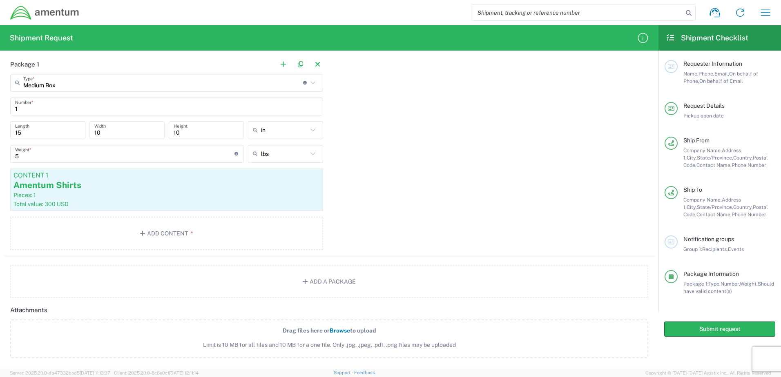
click at [450, 209] on div "Package 1 Medium Box Type * Material used to package goods Medium Box Bale(s) B…" at bounding box center [329, 156] width 650 height 201
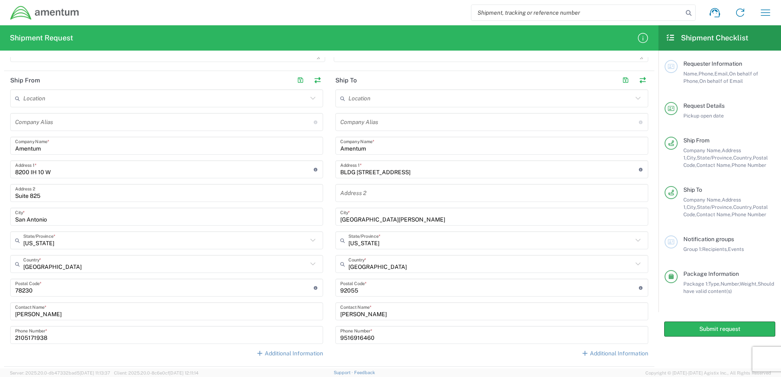
scroll to position [327, 0]
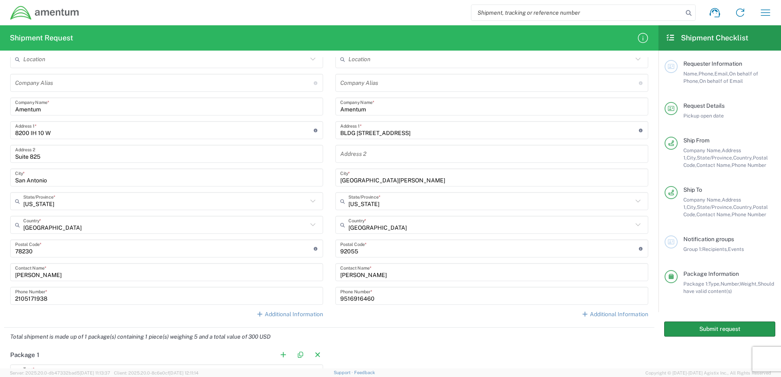
click at [754, 328] on button "Submit request" at bounding box center [719, 329] width 111 height 15
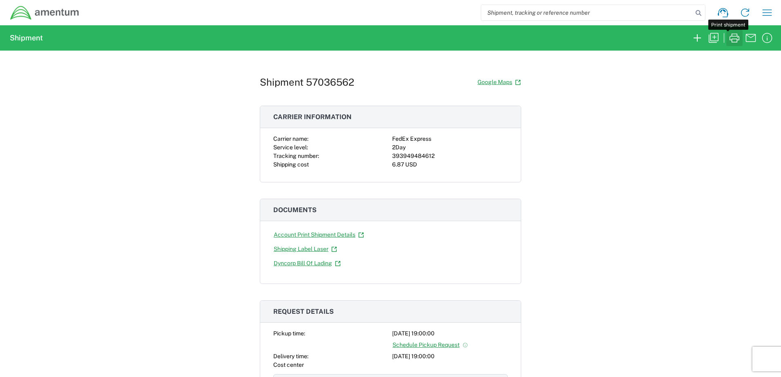
click at [734, 40] on icon "button" at bounding box center [733, 37] width 13 height 13
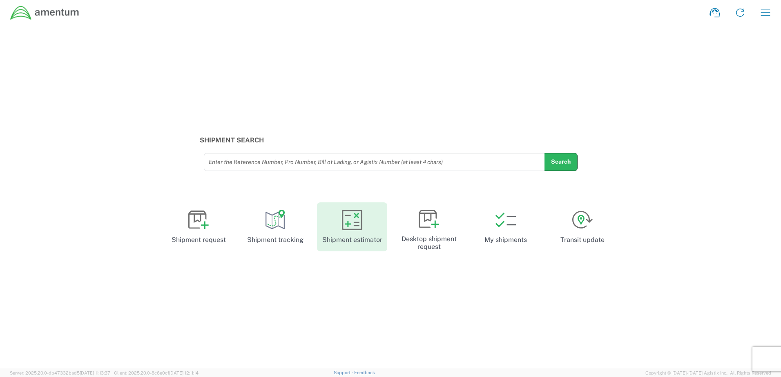
click at [343, 228] on icon at bounding box center [352, 220] width 20 height 20
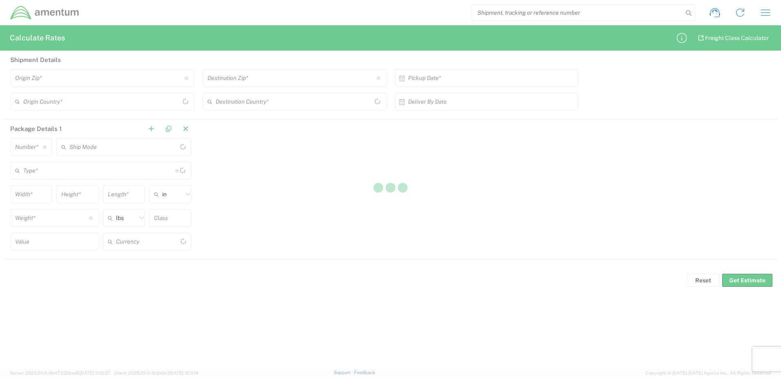
type input "US Dollar"
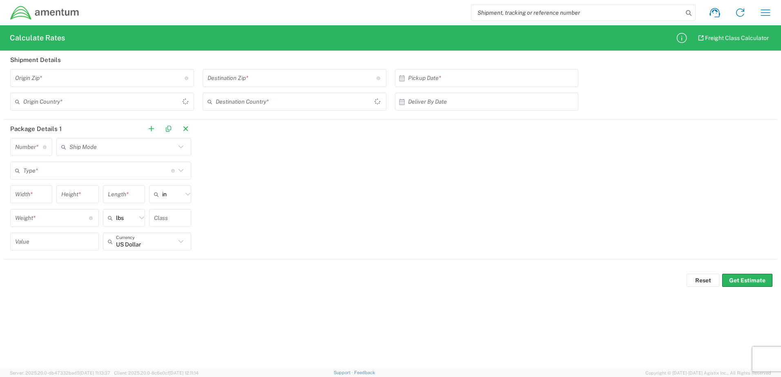
type input "[GEOGRAPHIC_DATA]"
click at [37, 148] on input "number" at bounding box center [29, 147] width 28 height 14
type input "1"
click at [107, 79] on input "undefined" at bounding box center [99, 78] width 169 height 14
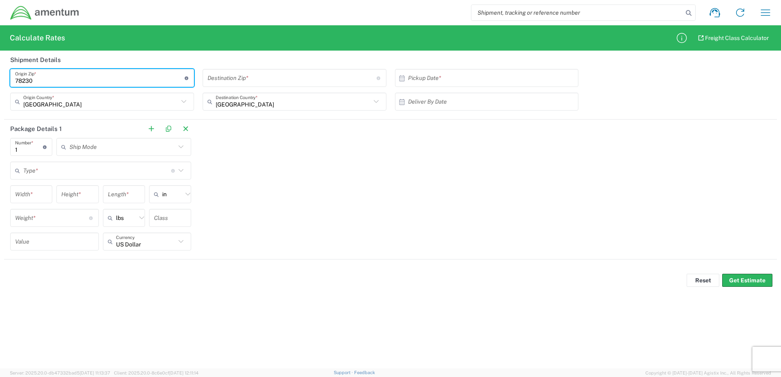
type input "78230"
click at [251, 81] on input "undefined" at bounding box center [291, 78] width 169 height 14
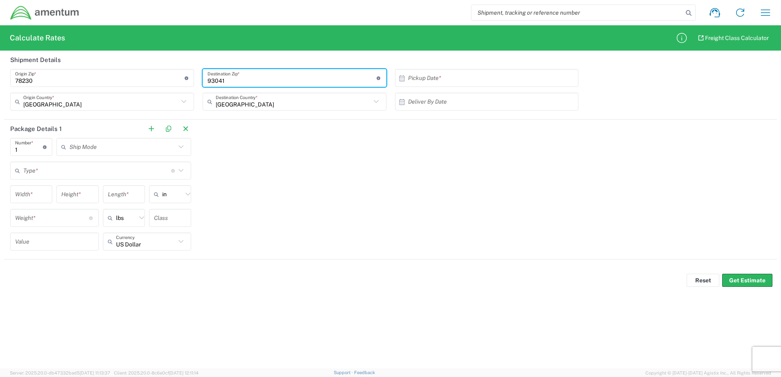
type input "93041"
click at [408, 131] on div "Package Details 1 1 Number * Number of packages of specified package type and d…" at bounding box center [390, 190] width 772 height 140
click at [447, 85] on input "text" at bounding box center [488, 78] width 161 height 14
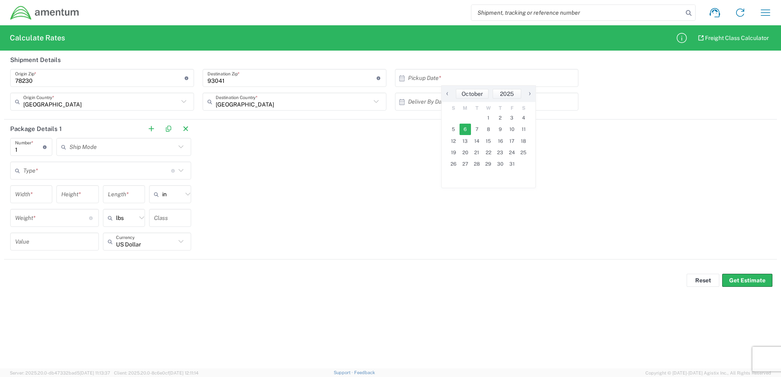
click at [467, 130] on span "6" at bounding box center [465, 129] width 12 height 11
type input "[DATE]"
click at [292, 159] on div "Package Details 1 1 Number * Number of packages of specified package type and d…" at bounding box center [390, 190] width 772 height 140
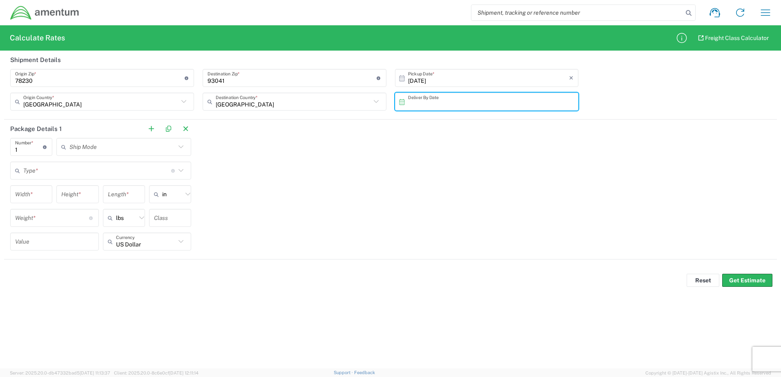
click at [494, 104] on input "text" at bounding box center [488, 102] width 161 height 14
click at [509, 153] on span "10" at bounding box center [512, 152] width 12 height 11
type input "[DATE]"
click at [384, 165] on div "Package Details 1 1 Number * Number of packages of specified package type and d…" at bounding box center [390, 190] width 772 height 140
click at [178, 152] on icon at bounding box center [181, 147] width 11 height 11
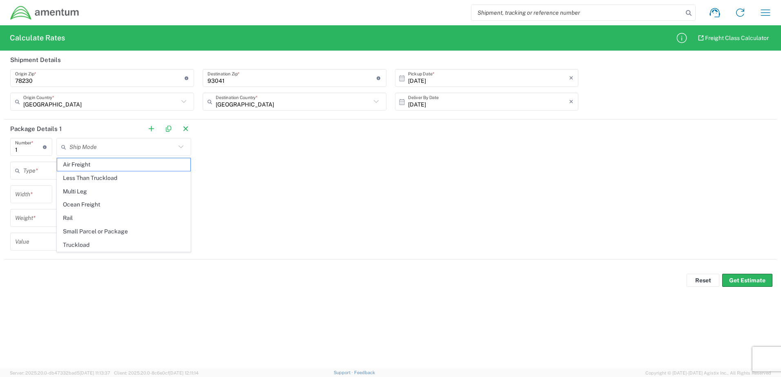
click at [299, 189] on div "Package Details 1 1 Number * Number of packages of specified package type and d…" at bounding box center [390, 190] width 772 height 140
click at [179, 168] on icon at bounding box center [181, 170] width 11 height 11
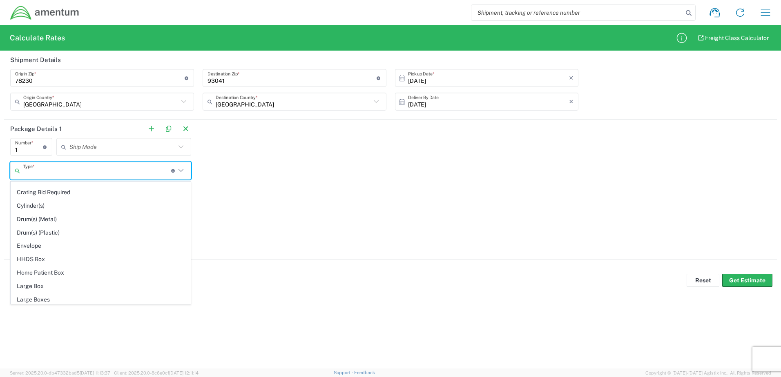
scroll to position [286, 0]
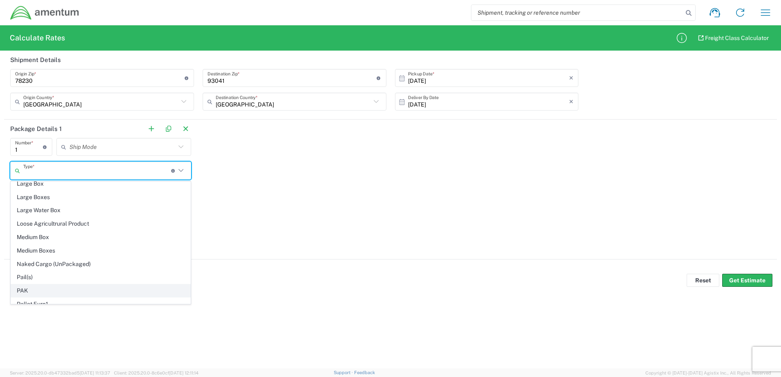
click at [46, 290] on span "PAK" at bounding box center [100, 291] width 179 height 13
type input "PAK"
type input "12.75"
type input "1"
type input "10.25"
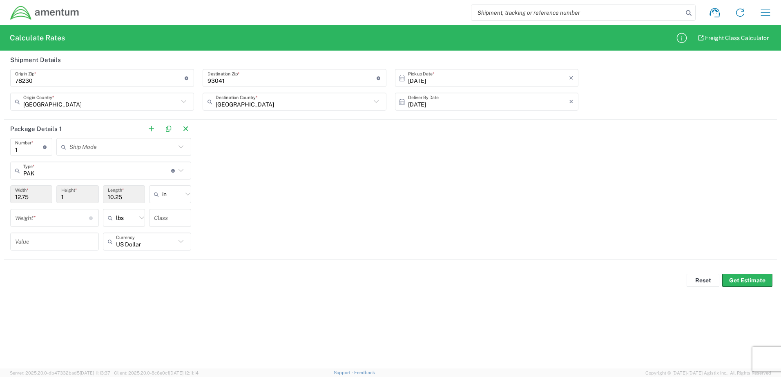
click at [276, 232] on div "Package Details 1 1 Number * Number of packages of specified package type and d…" at bounding box center [390, 190] width 772 height 140
click at [62, 221] on input "number" at bounding box center [52, 218] width 74 height 14
type input "1"
drag, startPoint x: 391, startPoint y: 227, endPoint x: 211, endPoint y: 234, distance: 180.2
click at [389, 227] on div "Package Details 1 1 Number * Number of packages of specified package type and d…" at bounding box center [390, 190] width 772 height 140
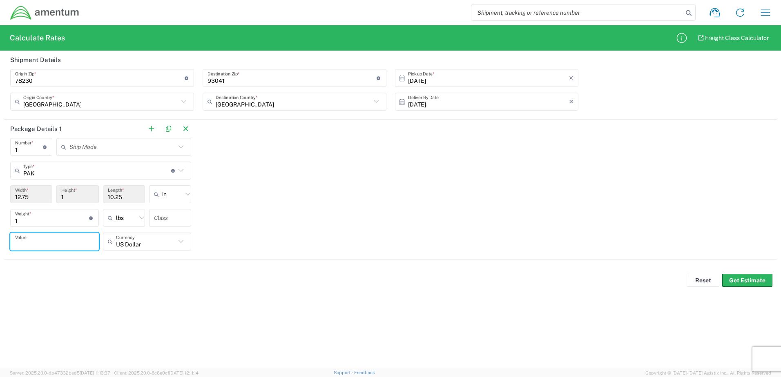
click at [89, 242] on input "number" at bounding box center [54, 242] width 79 height 14
click at [64, 244] on input "number" at bounding box center [54, 242] width 79 height 14
click at [374, 240] on div "Package Details 1 1 Number * Number of packages of specified package type and d…" at bounding box center [390, 190] width 772 height 140
click at [739, 280] on button "Get Estimate" at bounding box center [747, 280] width 50 height 13
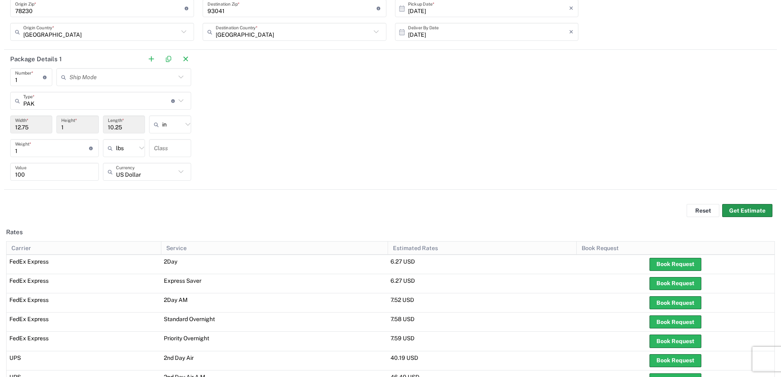
scroll to position [82, 0]
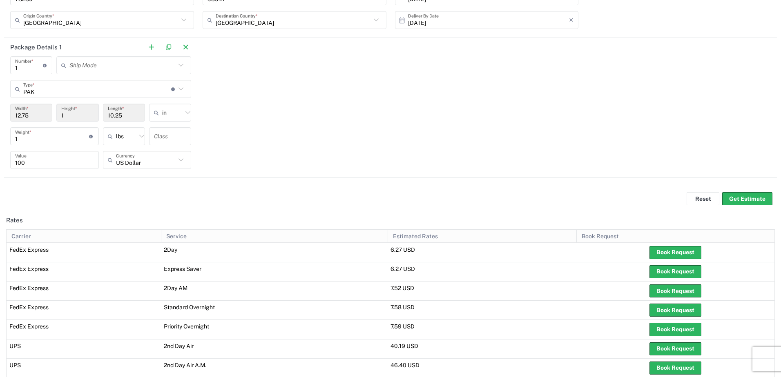
click at [38, 162] on input "100" at bounding box center [54, 160] width 79 height 14
click at [442, 187] on div "Reset Get Estimate" at bounding box center [390, 199] width 781 height 24
click at [759, 197] on button "Get Estimate" at bounding box center [747, 198] width 50 height 13
click at [37, 163] on input "50" at bounding box center [54, 160] width 79 height 14
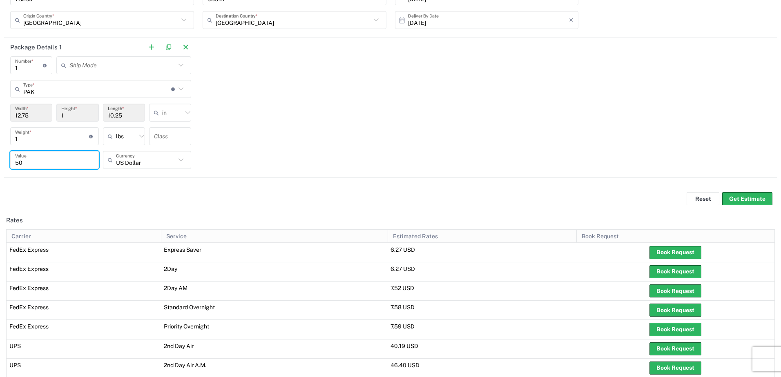
click at [37, 163] on input "50" at bounding box center [54, 160] width 79 height 14
type input "100"
click at [432, 185] on form "Shipment Details Origin Zip * Origin Zip for United States should have the foll…" at bounding box center [390, 78] width 781 height 218
click at [762, 205] on button "Get Estimate" at bounding box center [747, 198] width 50 height 13
click at [654, 255] on button "Book Request" at bounding box center [675, 252] width 52 height 13
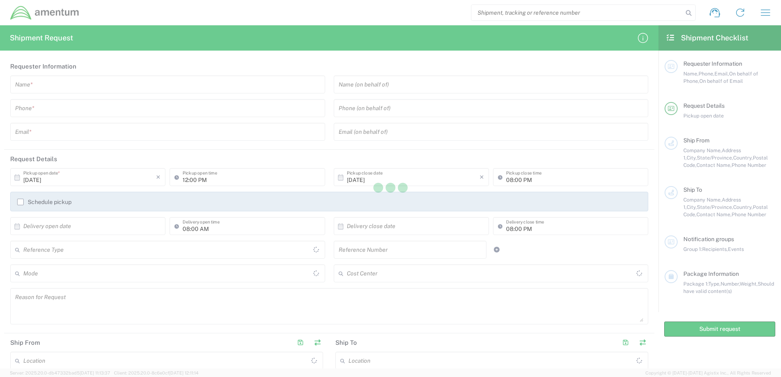
type input "07:00 PM"
type input "[DATE]"
type input "07:00 PM"
type textarea "Carrier FedEx Express, 2Day"
type input "78230"
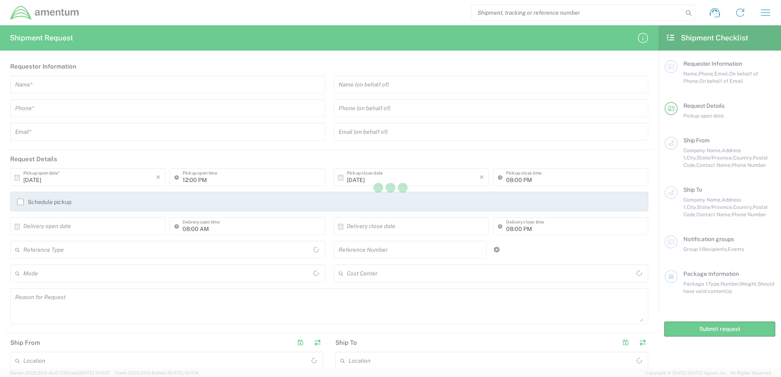
type input "93041"
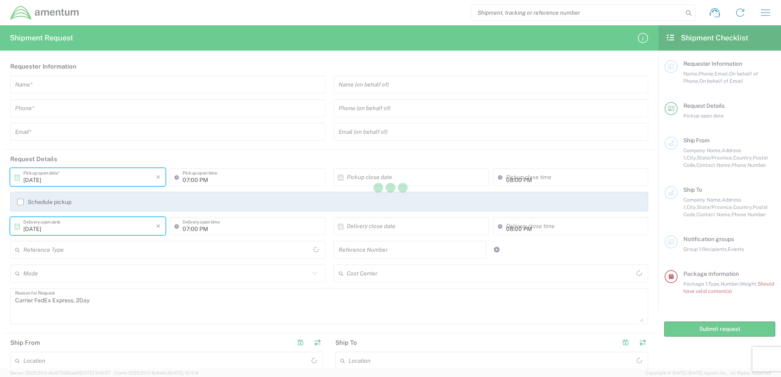
type input "[GEOGRAPHIC_DATA]"
type input "PAK"
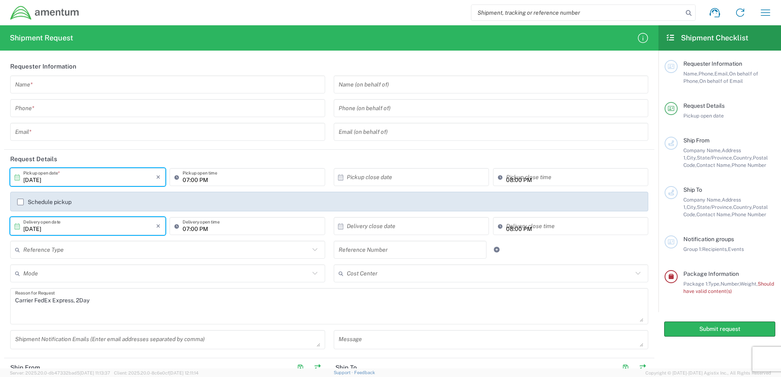
click at [191, 85] on input "text" at bounding box center [167, 85] width 305 height 14
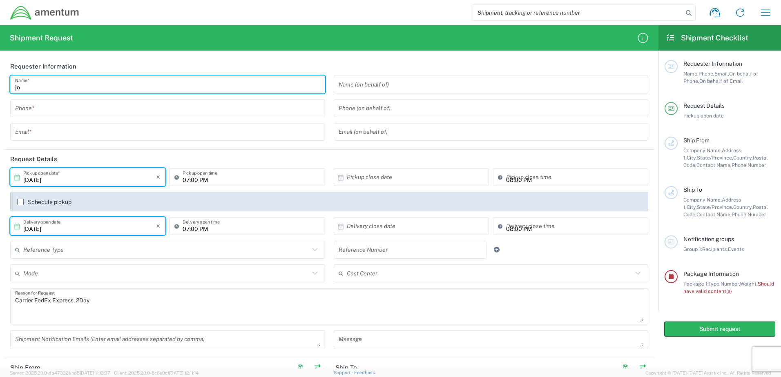
type input "j"
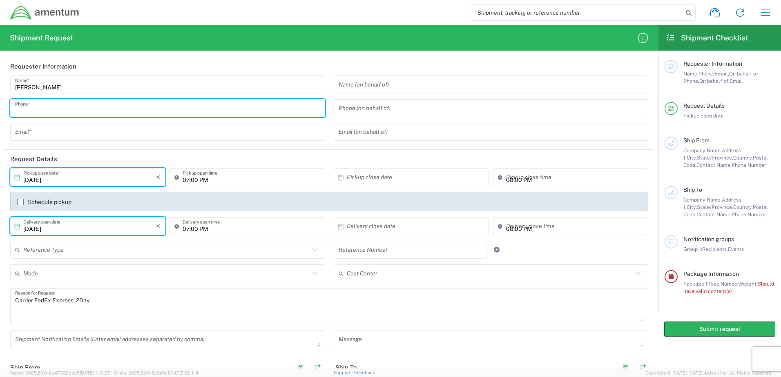
click at [191, 85] on input "[PERSON_NAME]" at bounding box center [167, 85] width 305 height 14
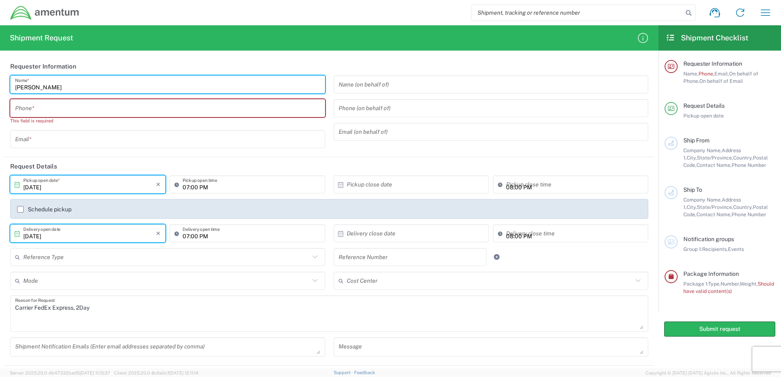
type input "[PERSON_NAME]"
click at [162, 109] on input "tel" at bounding box center [167, 108] width 305 height 14
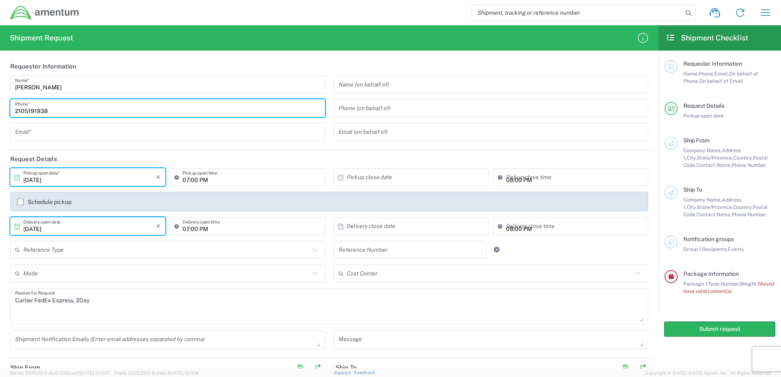
type input "2105191938"
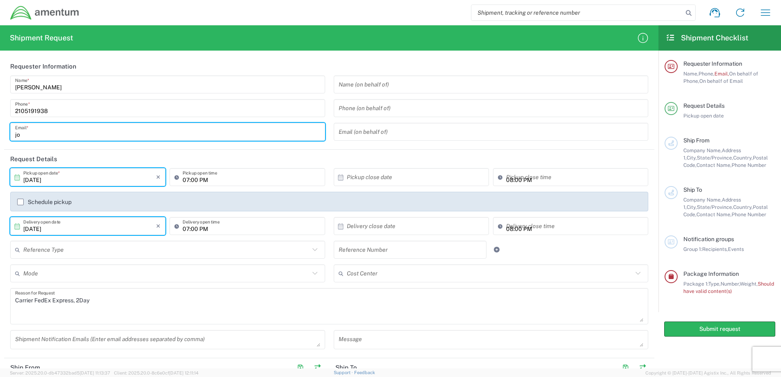
type input "j"
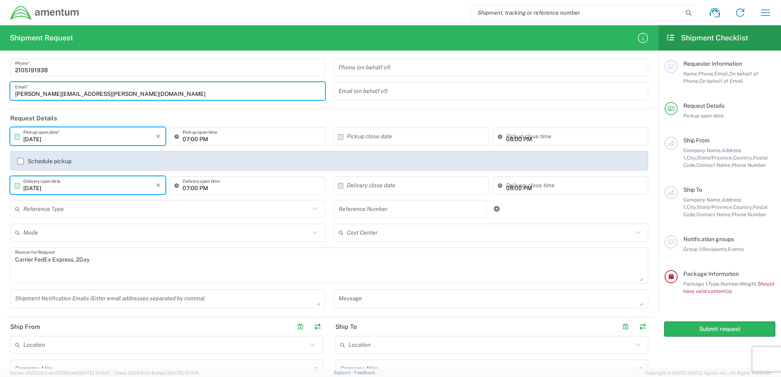
type input "[PERSON_NAME][EMAIL_ADDRESS][PERSON_NAME][DOMAIN_NAME]"
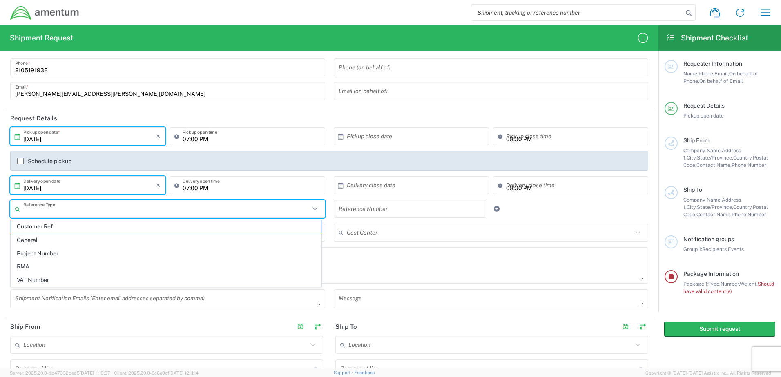
click at [305, 213] on input "text" at bounding box center [166, 209] width 286 height 14
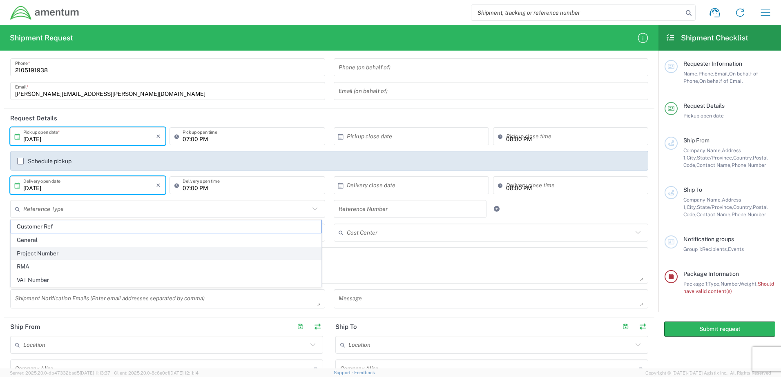
click at [67, 257] on span "Project Number" at bounding box center [166, 253] width 310 height 13
type input "Project Number"
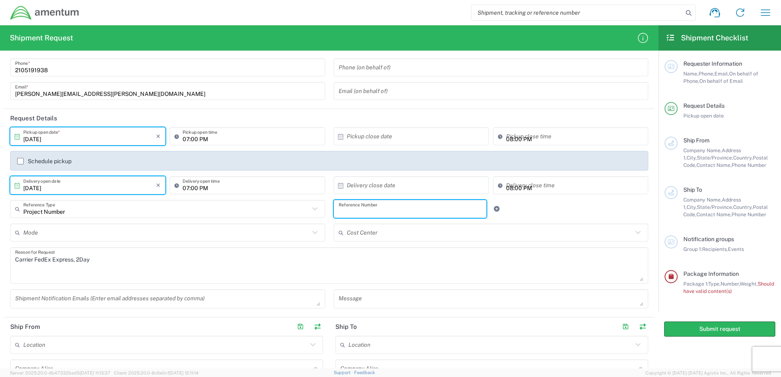
click at [388, 214] on input "text" at bounding box center [409, 209] width 143 height 14
paste input "OVHD.100143.00000"
type input "OVHD.100143.00000"
click at [528, 219] on div "Project Number Reference Type Customer Ref General Project Number RMA VAT Numbe…" at bounding box center [329, 212] width 646 height 24
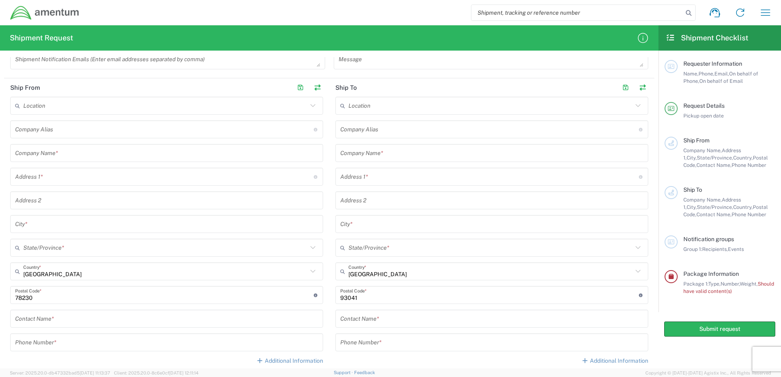
scroll to position [286, 0]
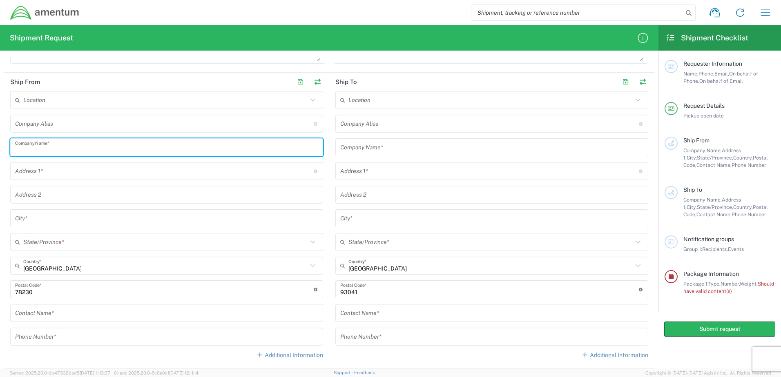
click at [70, 147] on input "text" at bounding box center [166, 147] width 303 height 14
type input "Amentum"
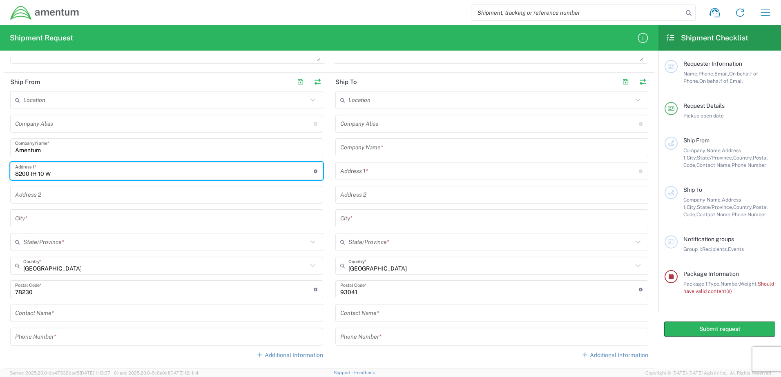
type input "8200 IH 10 W"
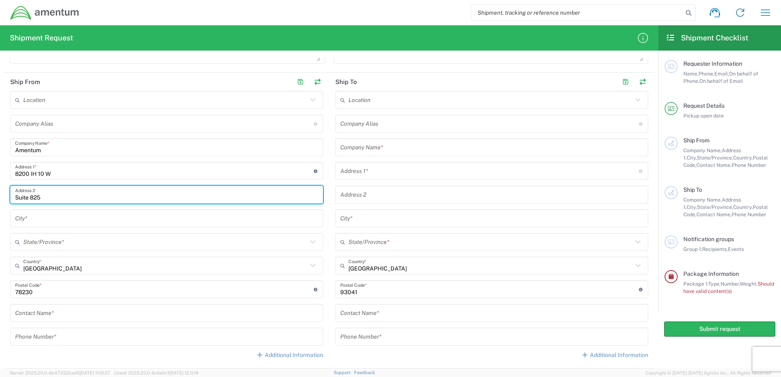
type input "Suite 825"
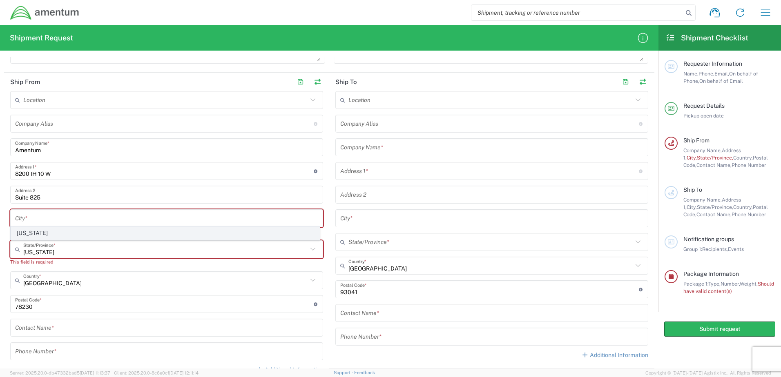
click at [47, 235] on span "[US_STATE]" at bounding box center [165, 233] width 308 height 13
type input "[US_STATE]"
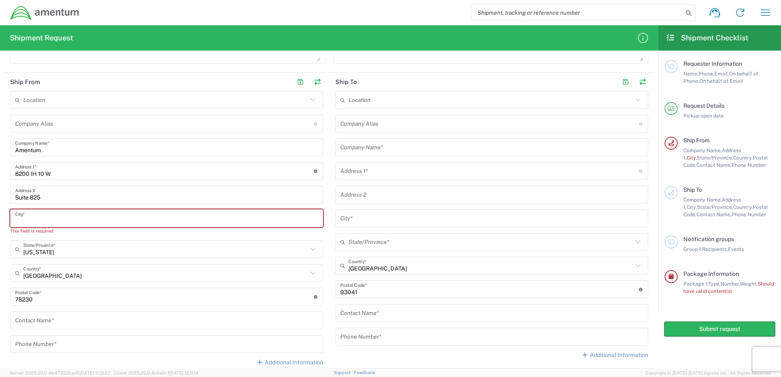
click at [52, 221] on input "text" at bounding box center [166, 218] width 303 height 14
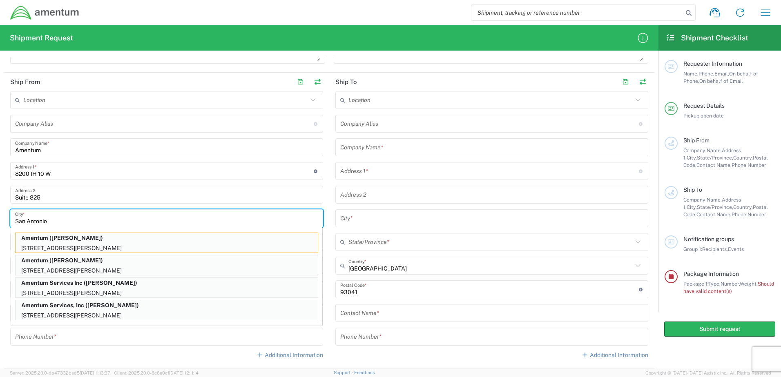
type input "San Antonio"
click at [114, 199] on input "Suite 825" at bounding box center [166, 195] width 303 height 14
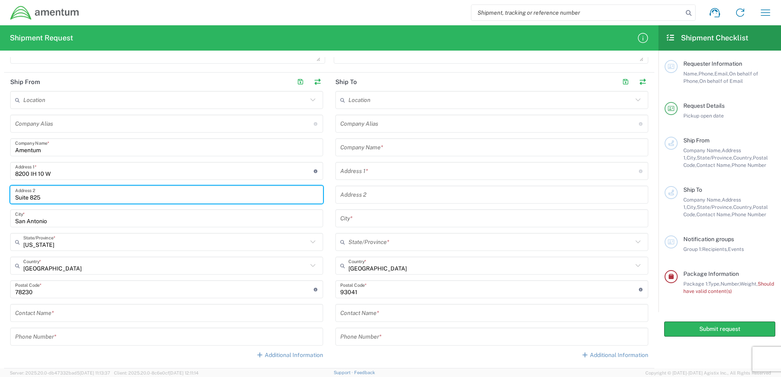
click at [71, 313] on input "text" at bounding box center [166, 313] width 303 height 14
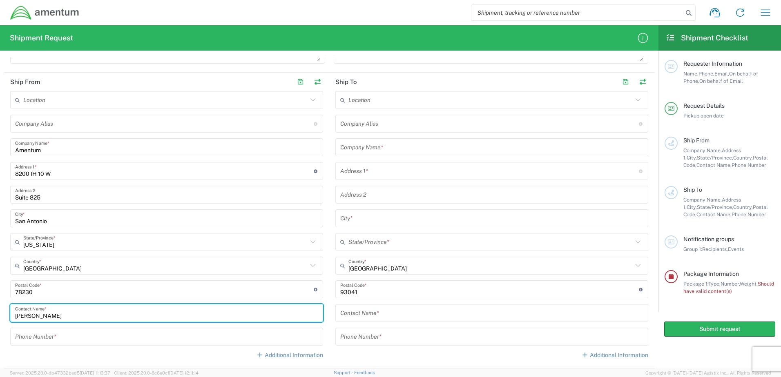
type input "[PERSON_NAME]"
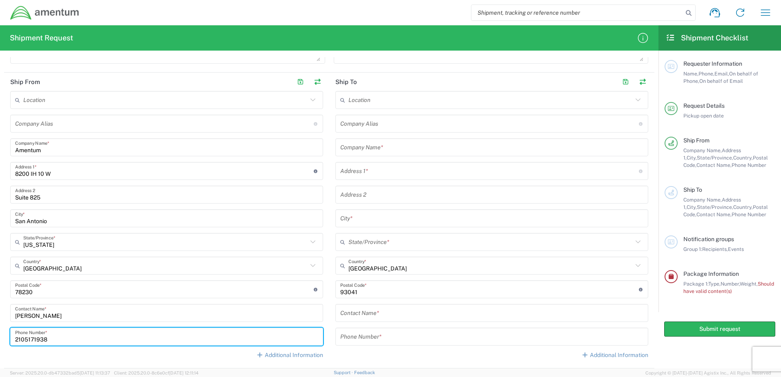
type input "2105171938"
click at [409, 342] on input "tel" at bounding box center [491, 337] width 303 height 14
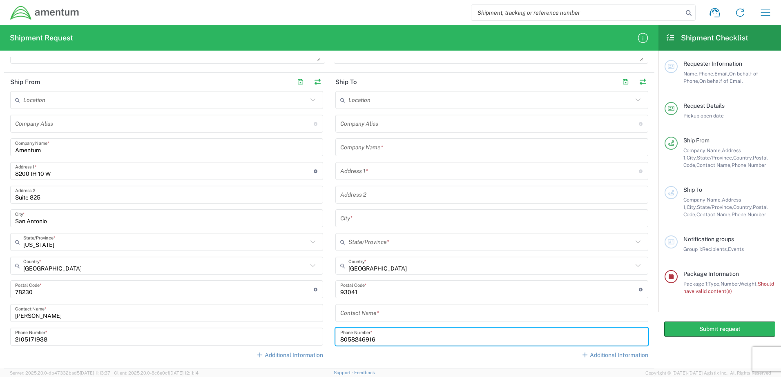
type input "8058246916"
click at [433, 310] on input "text" at bounding box center [491, 313] width 303 height 14
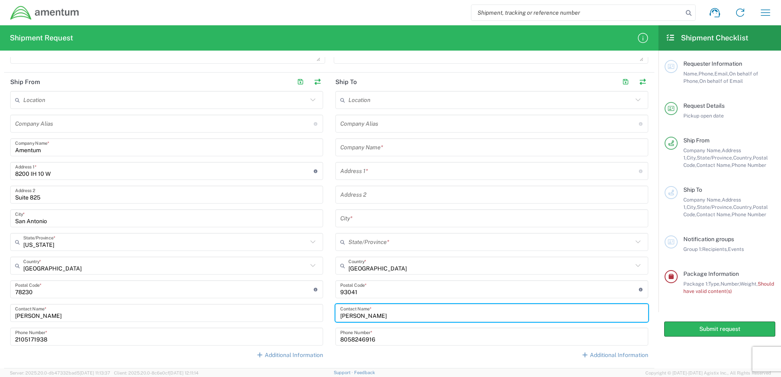
type input "[PERSON_NAME]"
click at [425, 150] on input "text" at bounding box center [491, 147] width 303 height 14
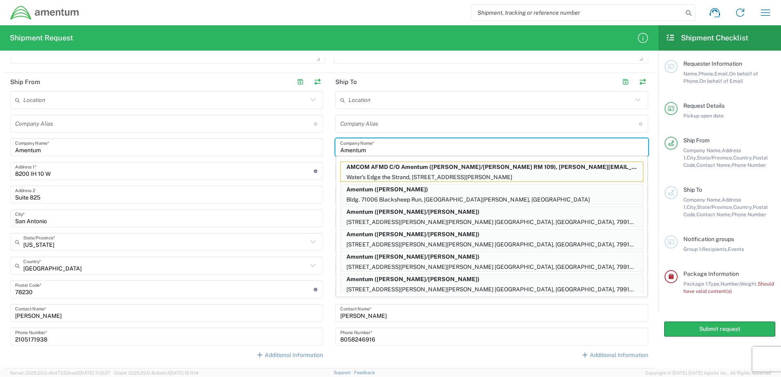
type input "Amentum"
click at [431, 128] on input "text" at bounding box center [489, 124] width 298 height 14
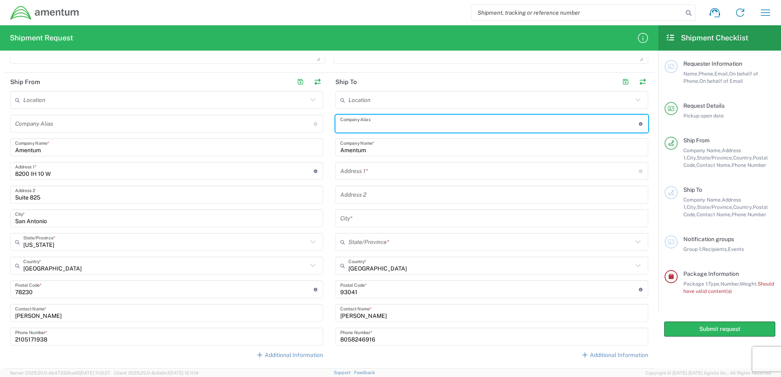
click at [423, 185] on div "Location [PHONE_NUMBER] [PHONE_NUMBER] [PHONE_NUMBER] [PHONE_NUMBER] [PHONE_NUM…" at bounding box center [491, 228] width 313 height 274
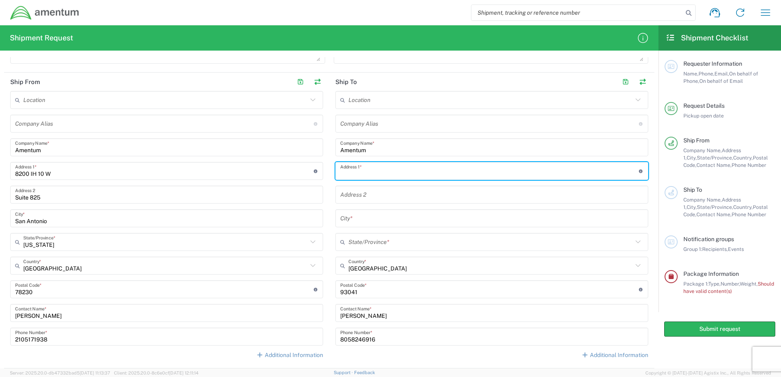
click at [428, 175] on input "text" at bounding box center [489, 171] width 298 height 14
type input "[STREET_ADDRESS]"
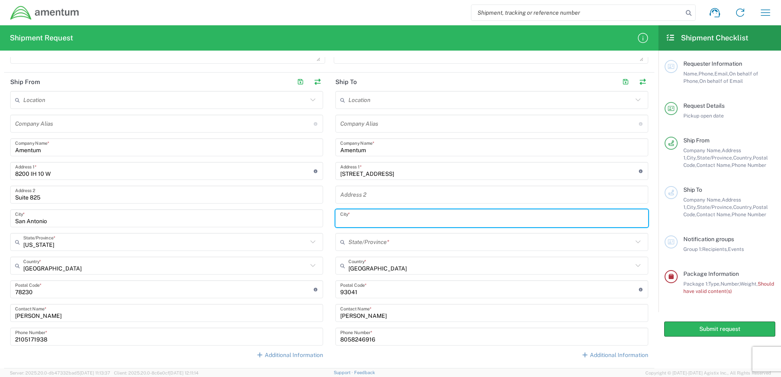
click at [405, 223] on input "text" at bounding box center [491, 218] width 303 height 14
type input "Port Hueneme"
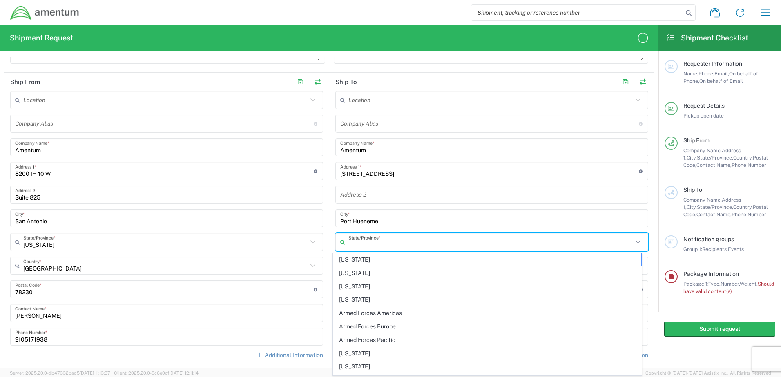
click at [398, 245] on input "text" at bounding box center [490, 242] width 284 height 14
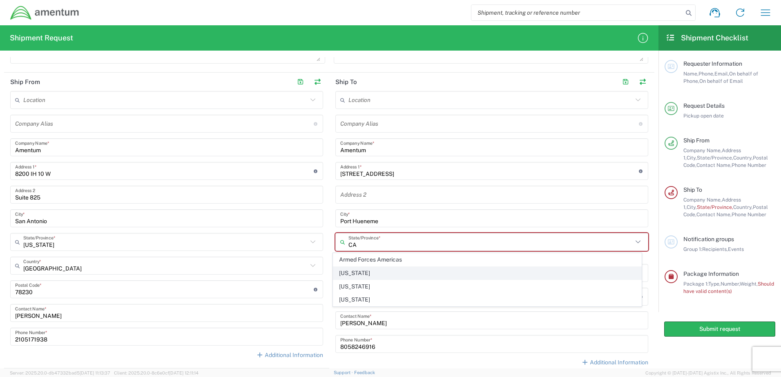
click at [380, 276] on span "[US_STATE]" at bounding box center [487, 273] width 308 height 13
type input "[US_STATE]"
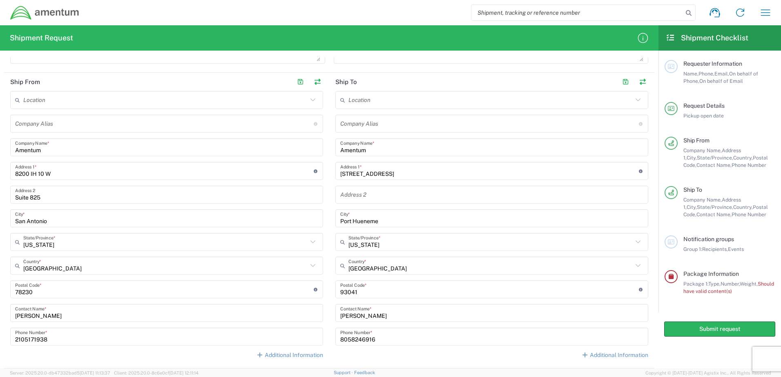
click at [442, 360] on div "Location [PHONE_NUMBER] [PHONE_NUMBER] [PHONE_NUMBER] [PHONE_NUMBER] [PHONE_NUM…" at bounding box center [491, 228] width 313 height 274
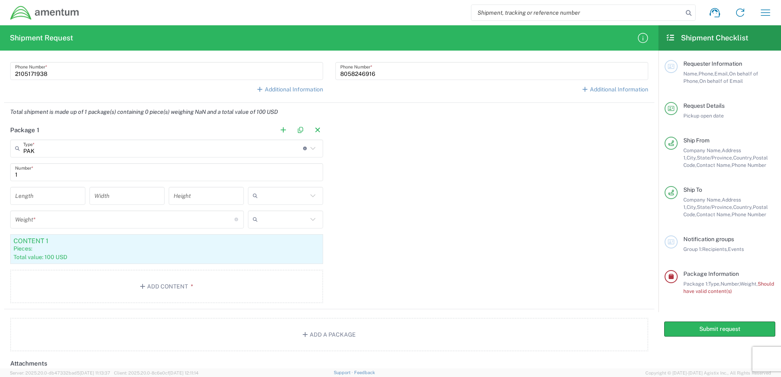
scroll to position [572, 0]
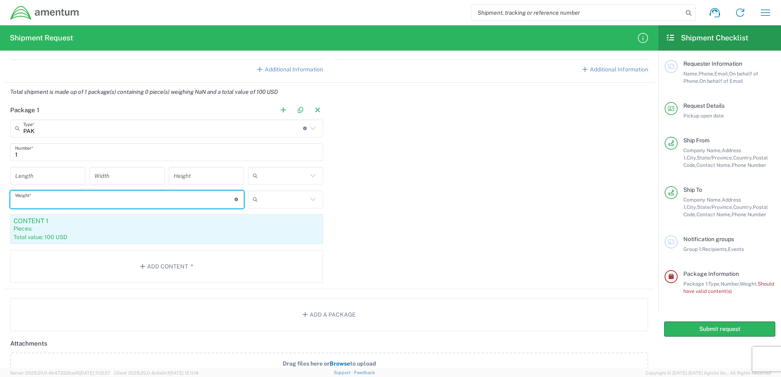
click at [98, 202] on input "number" at bounding box center [124, 199] width 219 height 14
type input "1"
click at [303, 201] on input "text" at bounding box center [284, 199] width 47 height 13
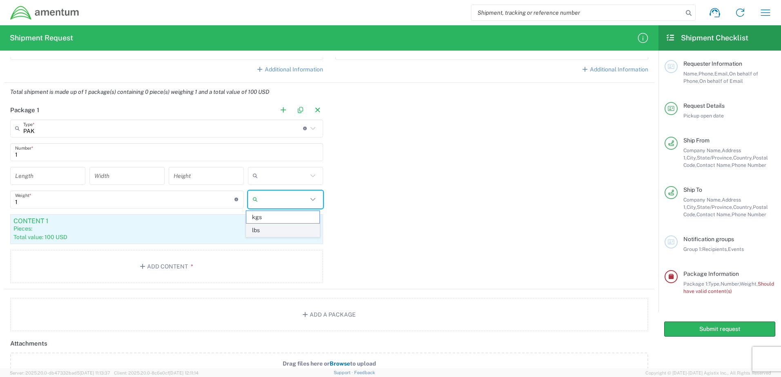
click at [289, 228] on span "lbs" at bounding box center [282, 230] width 73 height 13
type input "lbs"
click at [463, 231] on div "Package 1 PAK Type * Material used to package goods PAK Bale(s) Basket(s) BCK B…" at bounding box center [329, 195] width 650 height 189
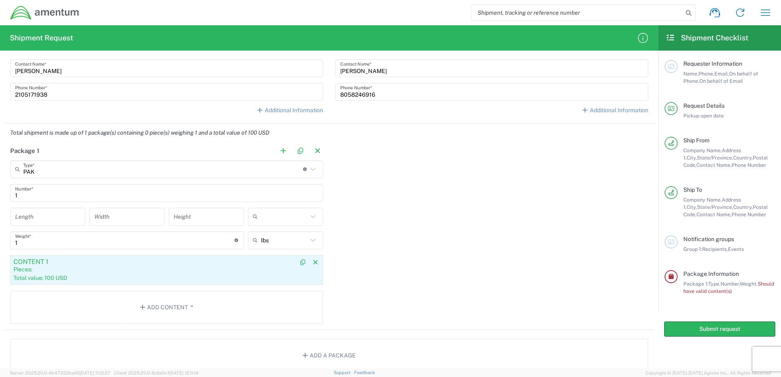
click at [29, 268] on div "Pieces:" at bounding box center [166, 269] width 306 height 7
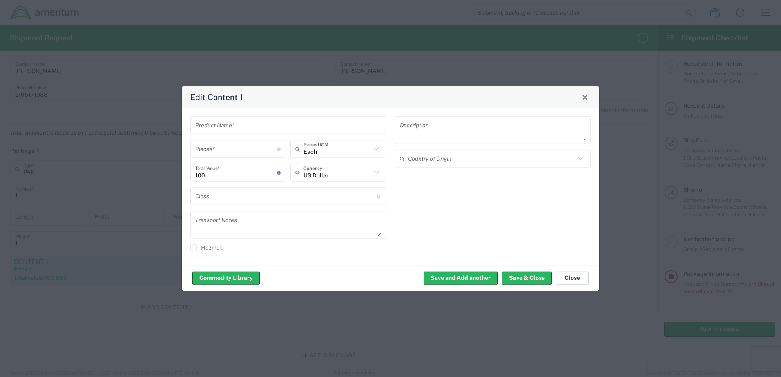
click at [566, 278] on button "Close" at bounding box center [572, 277] width 33 height 13
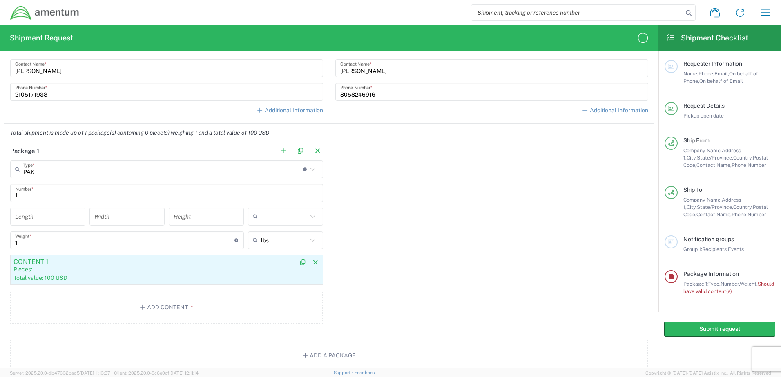
click at [177, 271] on div "Pieces:" at bounding box center [166, 269] width 306 height 7
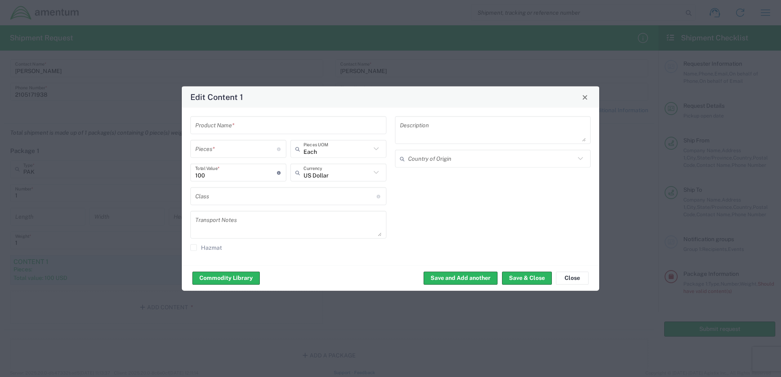
click at [270, 152] on input "number" at bounding box center [236, 149] width 82 height 14
type input "1"
click at [271, 131] on input "text" at bounding box center [288, 125] width 186 height 14
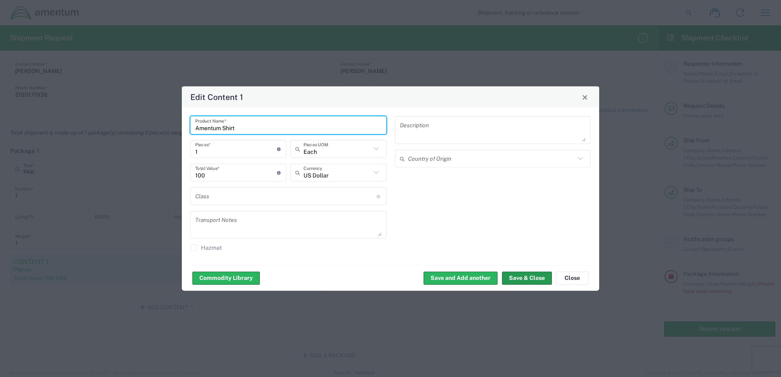
type input "Amentum Shirt"
click at [526, 276] on button "Save & Close" at bounding box center [527, 277] width 50 height 13
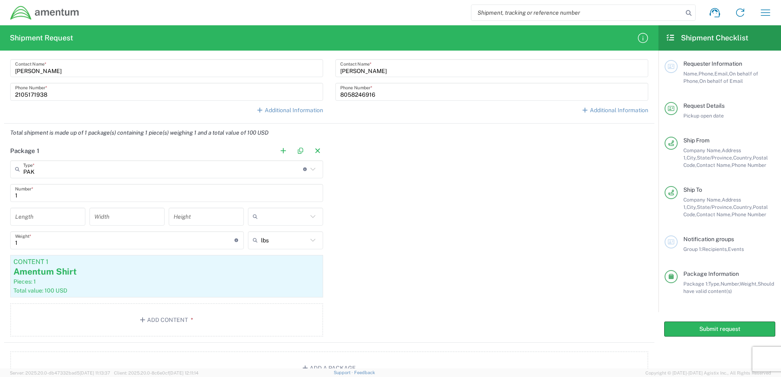
click at [470, 256] on div "Package 1 PAK Type * Material used to package goods PAK Bale(s) Basket(s) BCK B…" at bounding box center [329, 242] width 650 height 201
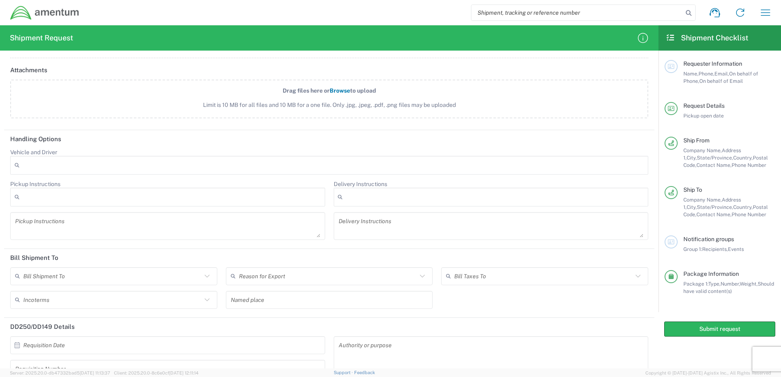
scroll to position [939, 0]
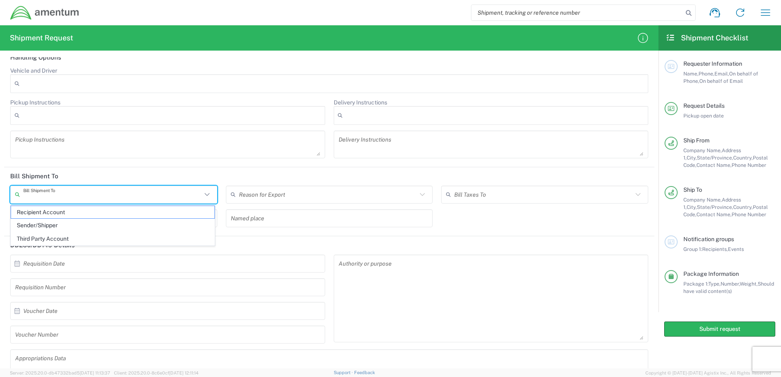
click at [92, 196] on input "text" at bounding box center [112, 194] width 178 height 14
click at [58, 227] on span "Sender/Shipper" at bounding box center [112, 225] width 203 height 13
type input "Sender/Shipper"
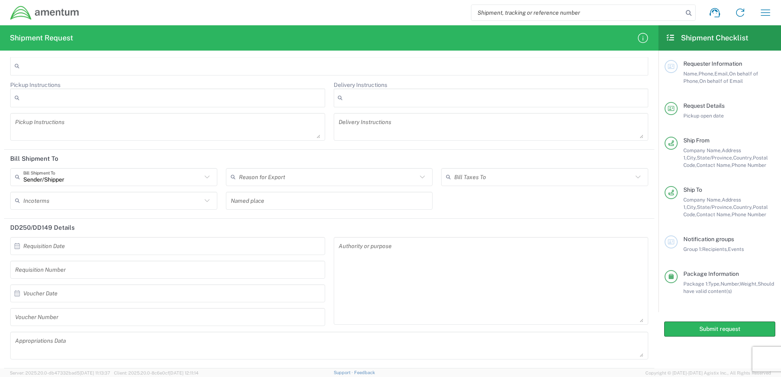
scroll to position [957, 0]
click at [202, 200] on icon at bounding box center [207, 201] width 11 height 11
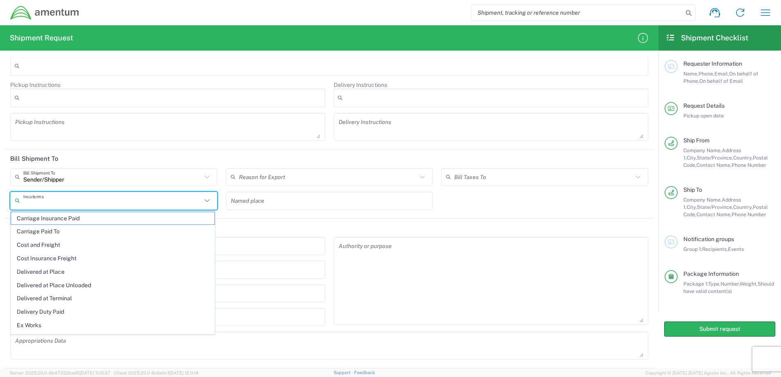
click at [572, 209] on div "Sender/[PERSON_NAME] Shipment To Recipient Account Sender/Shipper Third Party A…" at bounding box center [329, 191] width 646 height 47
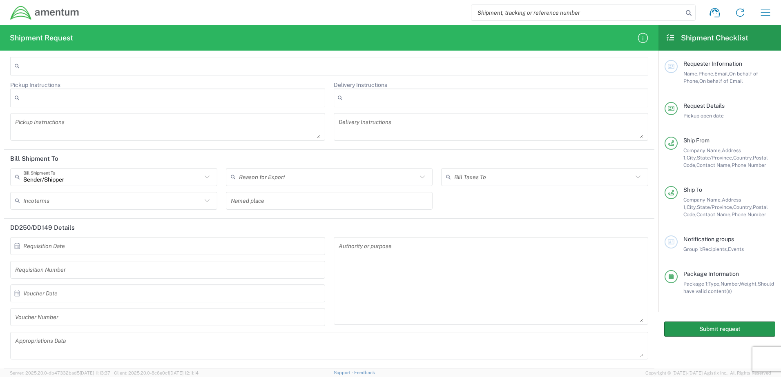
click at [714, 332] on button "Submit request" at bounding box center [719, 329] width 111 height 15
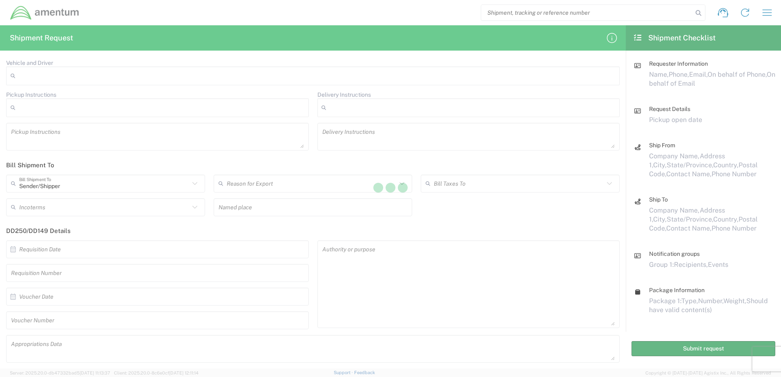
scroll to position [930, 0]
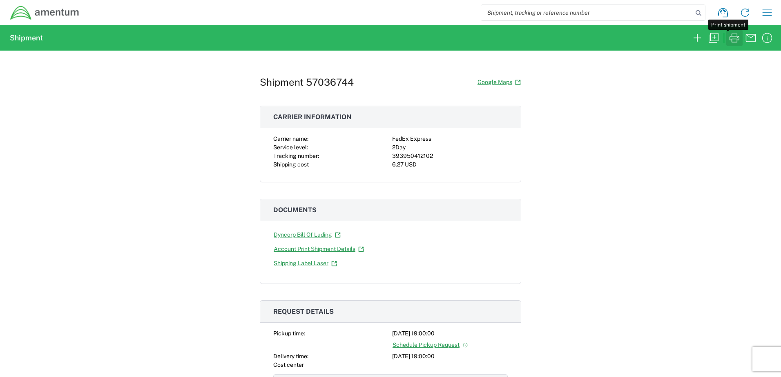
click at [727, 38] on icon "button" at bounding box center [733, 37] width 13 height 13
